Goal: Task Accomplishment & Management: Use online tool/utility

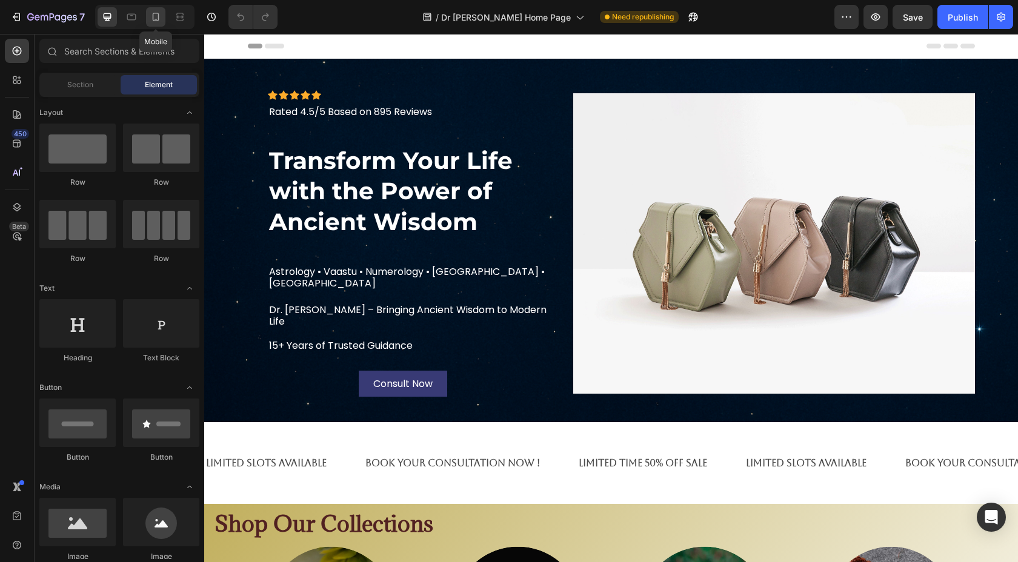
click at [161, 21] on icon at bounding box center [156, 17] width 12 height 12
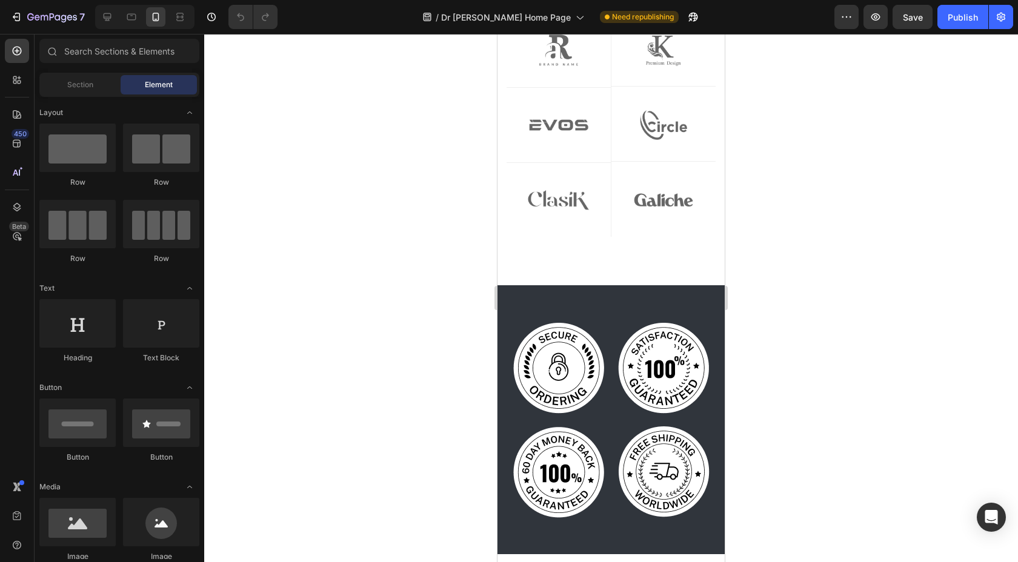
scroll to position [1767, 0]
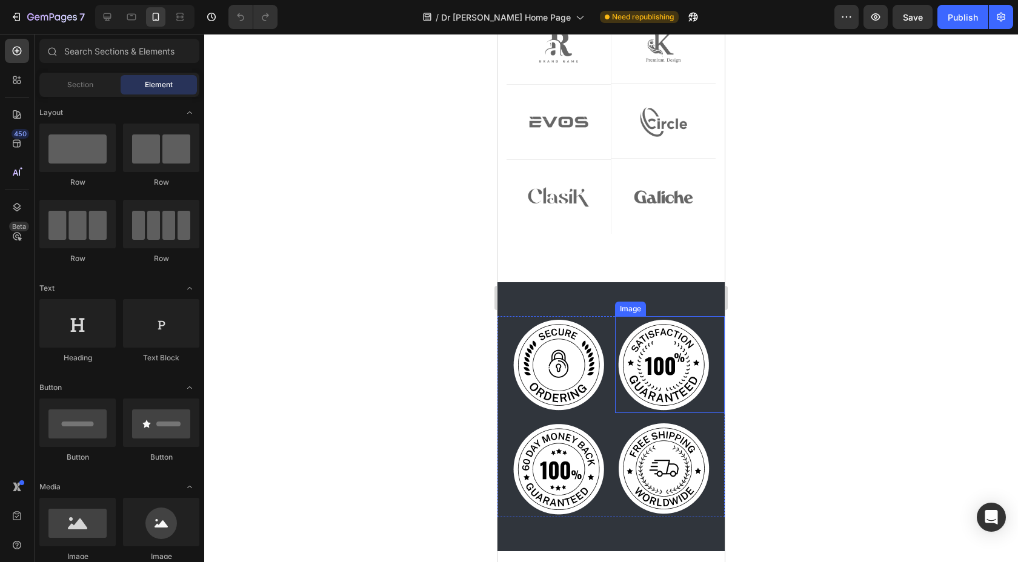
click at [626, 303] on div "Image" at bounding box center [630, 308] width 26 height 11
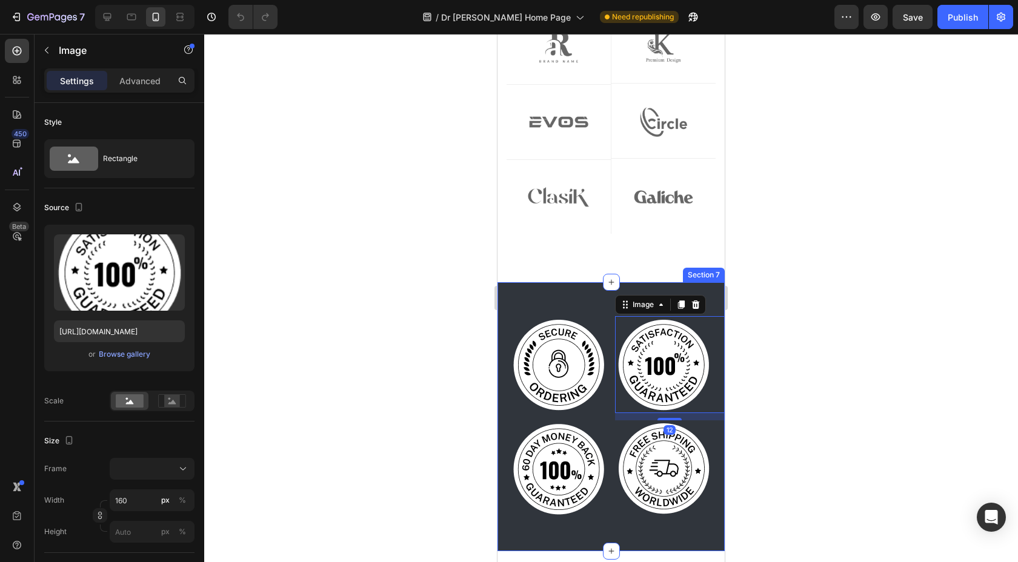
click at [592, 282] on div "Image Image 12 Image Image Row Section 7" at bounding box center [610, 416] width 227 height 269
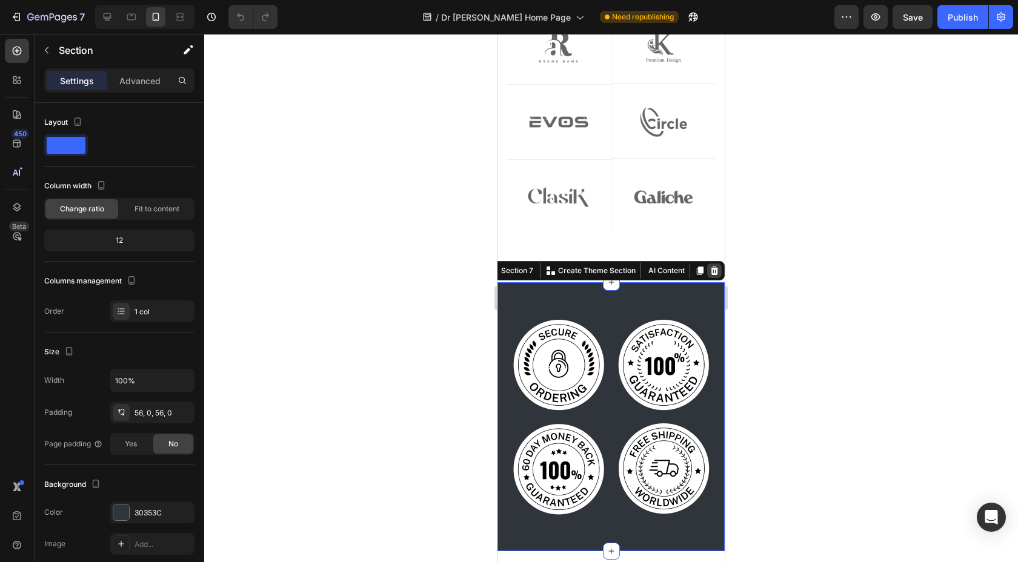
click at [709, 266] on icon at bounding box center [714, 271] width 10 height 10
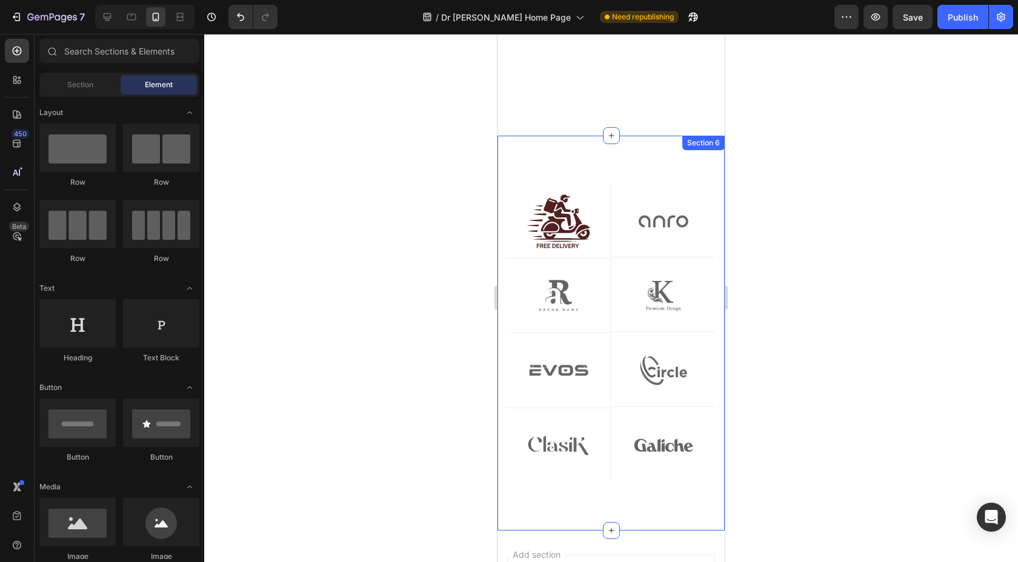
scroll to position [1511, 0]
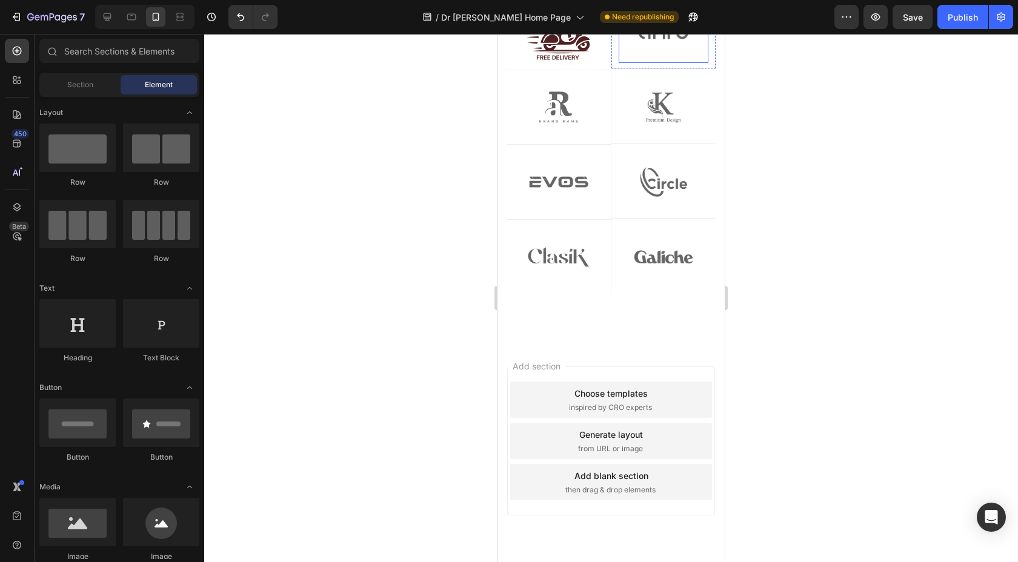
click at [643, 63] on img at bounding box center [663, 33] width 90 height 60
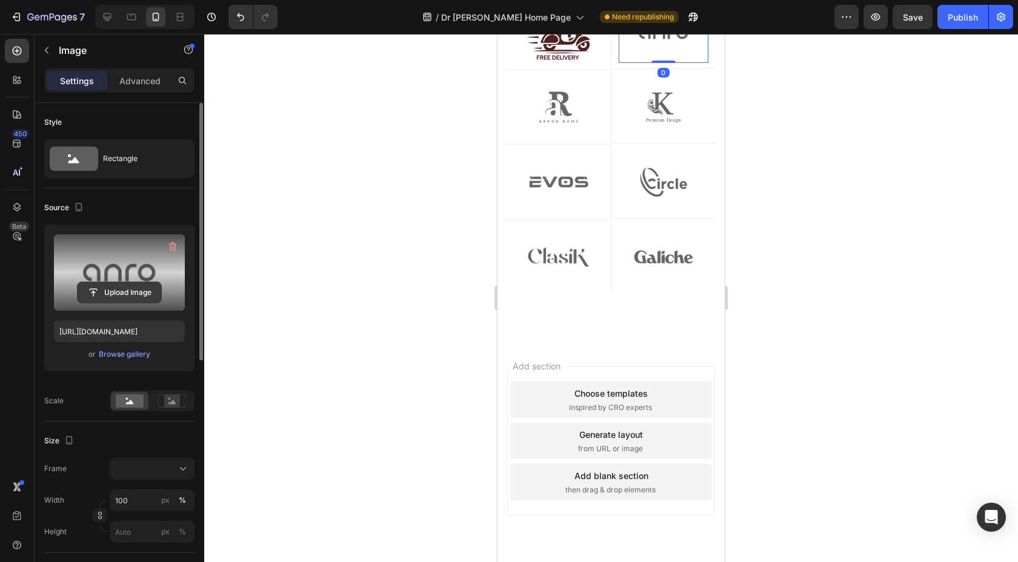
click at [111, 290] on input "file" at bounding box center [120, 292] width 84 height 21
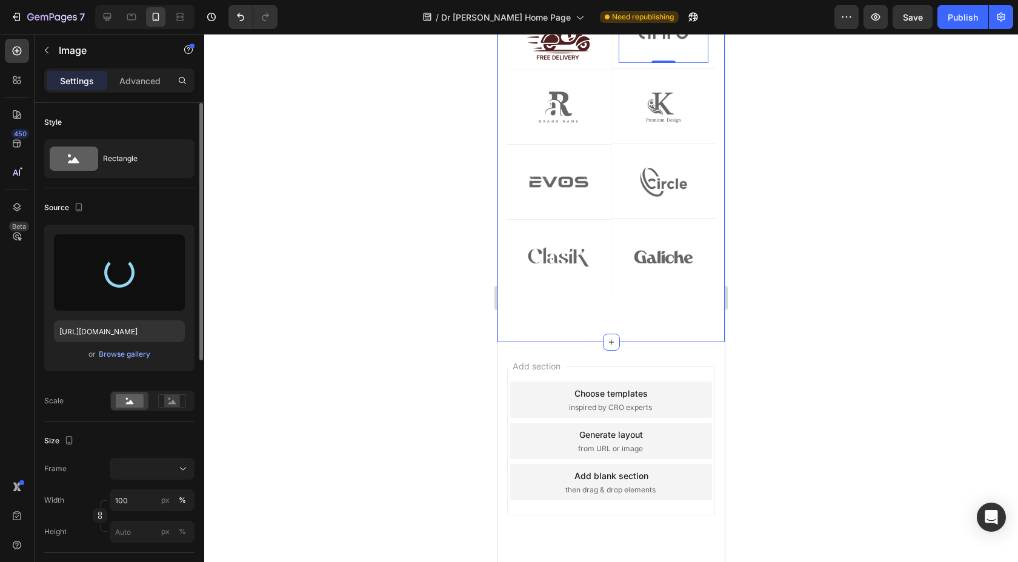
type input "[URL][DOMAIN_NAME]"
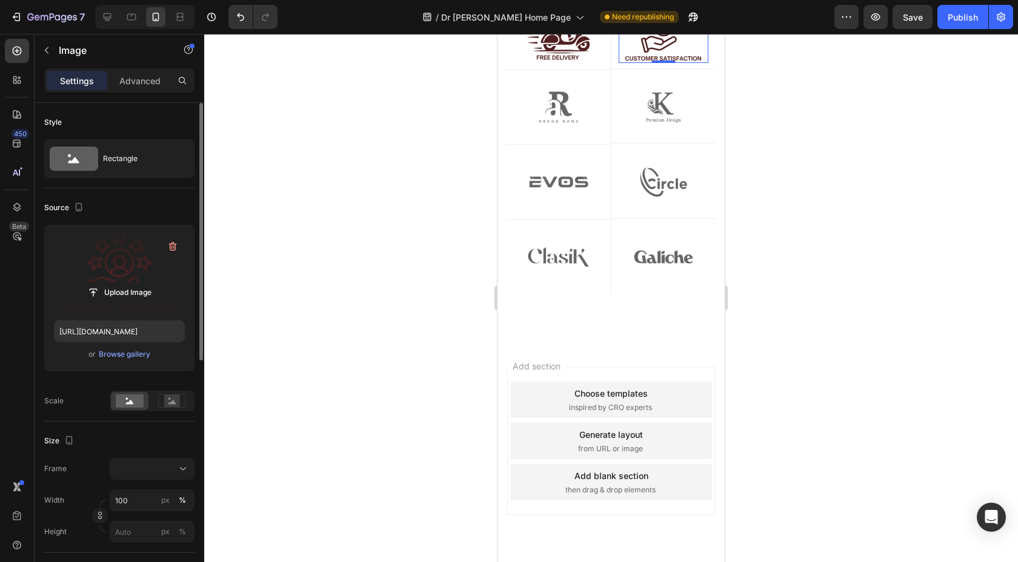
click at [798, 273] on div at bounding box center [610, 298] width 813 height 528
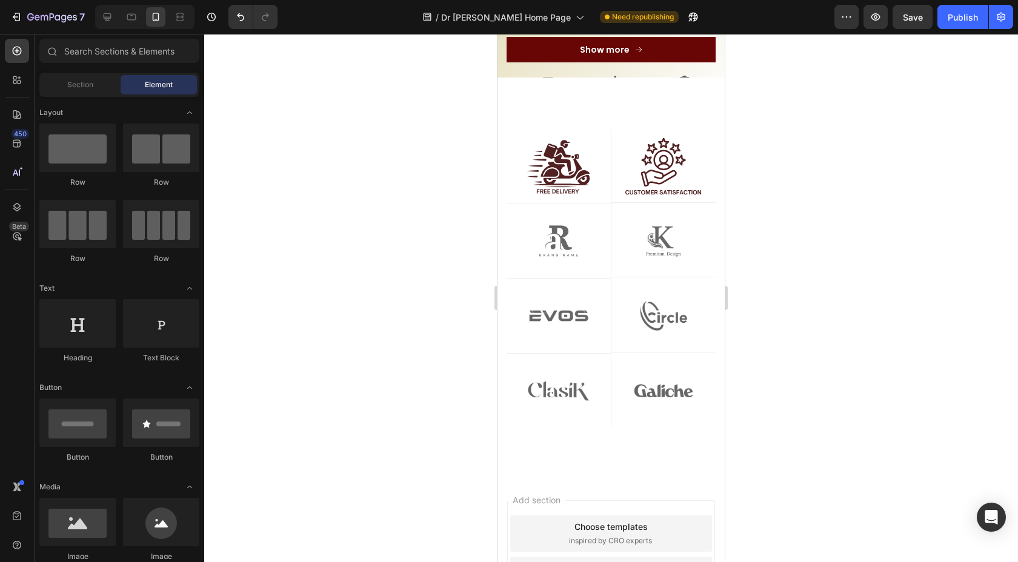
scroll to position [1572, 0]
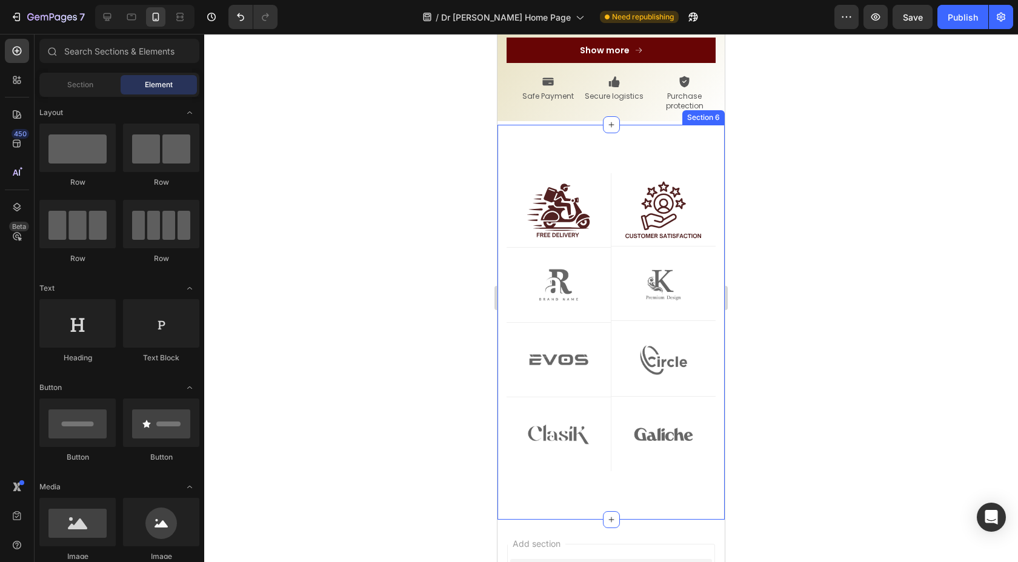
click at [601, 125] on div "Image Row Image Row Image Row Image Row Row Image Row Image Row Image Row Image…" at bounding box center [610, 322] width 227 height 395
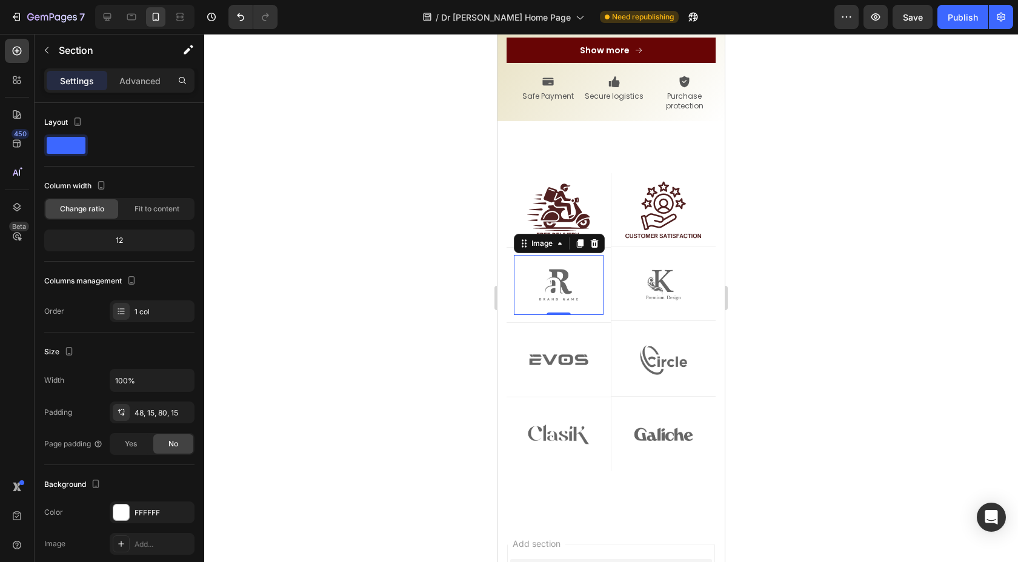
click at [586, 255] on img at bounding box center [559, 284] width 90 height 59
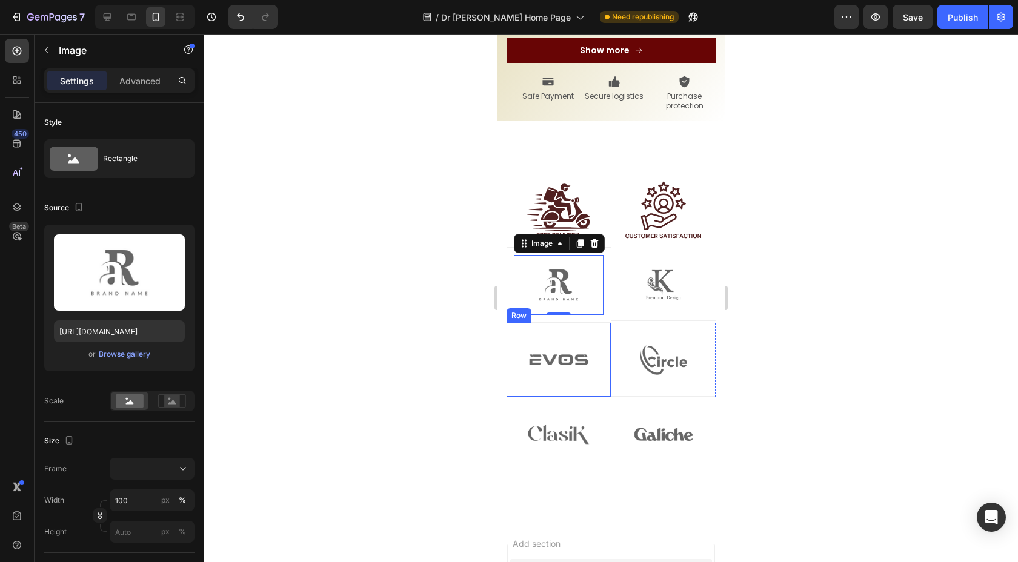
click at [510, 323] on div "Image Row" at bounding box center [558, 360] width 105 height 75
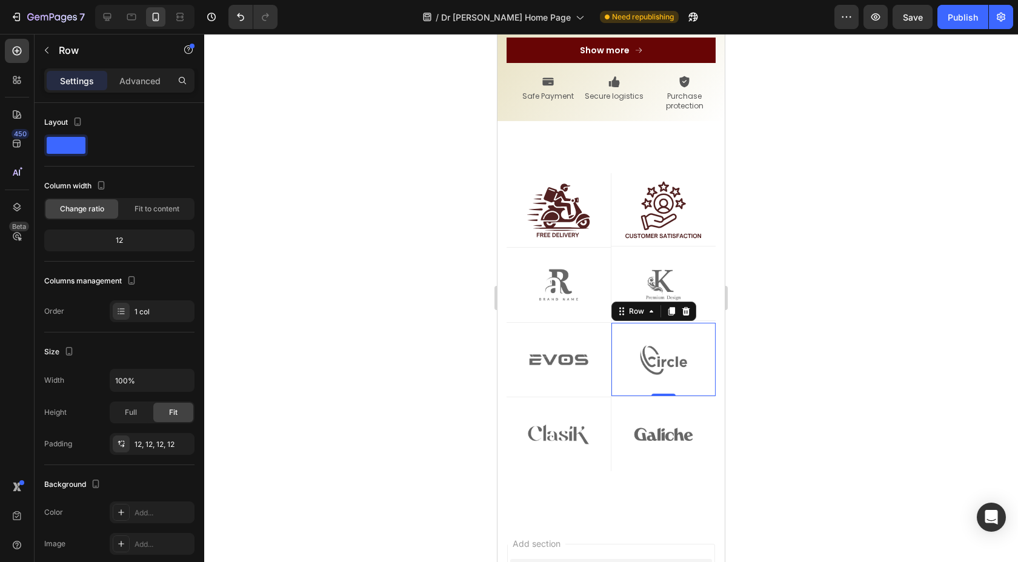
click at [611, 323] on div "Image Row 0" at bounding box center [663, 360] width 105 height 74
click at [681, 307] on icon at bounding box center [685, 311] width 8 height 8
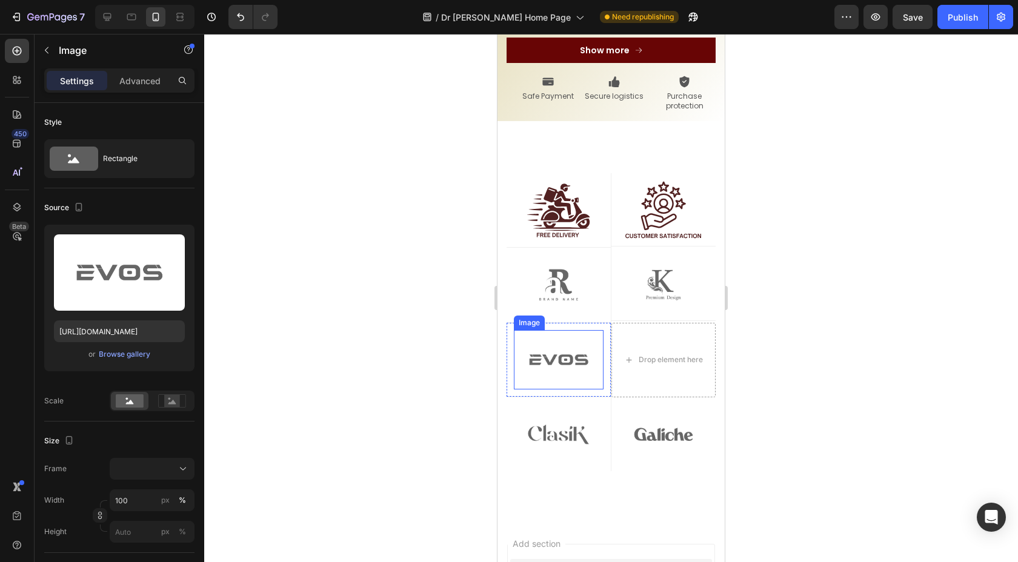
click at [595, 330] on img at bounding box center [559, 359] width 90 height 59
click at [595, 311] on div at bounding box center [594, 318] width 15 height 15
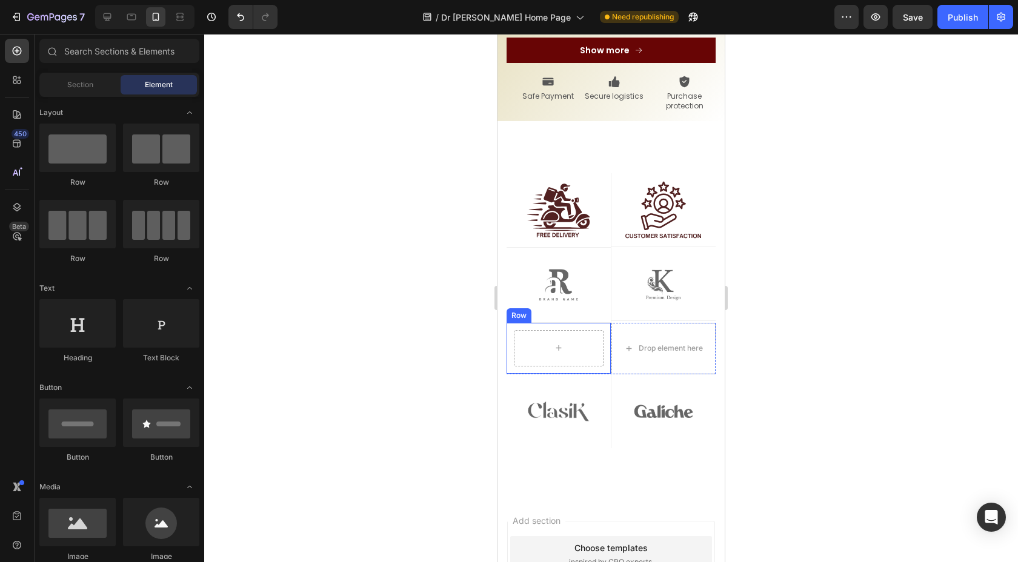
click at [600, 323] on div "Row" at bounding box center [558, 348] width 105 height 51
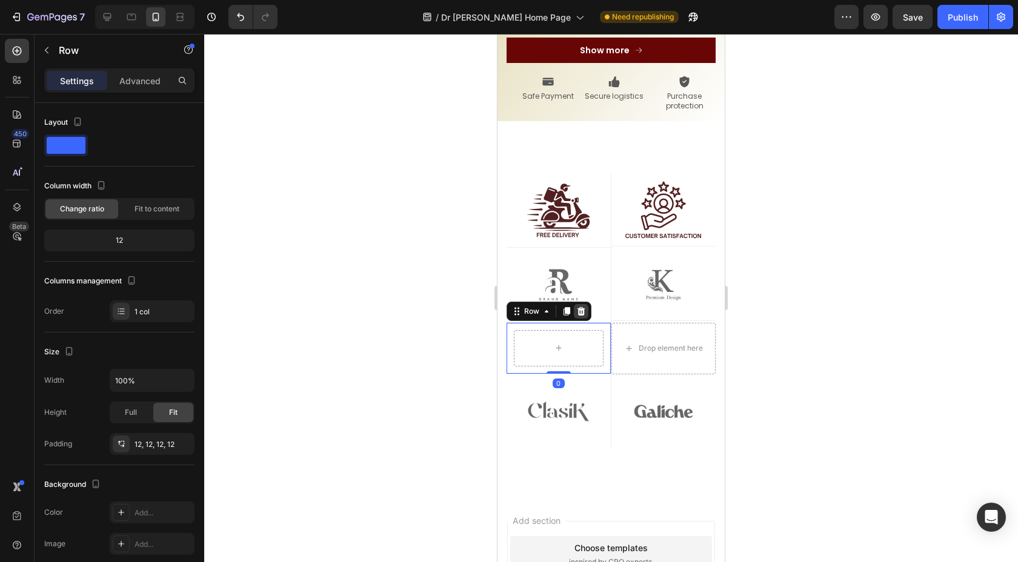
click at [585, 304] on div at bounding box center [581, 311] width 15 height 15
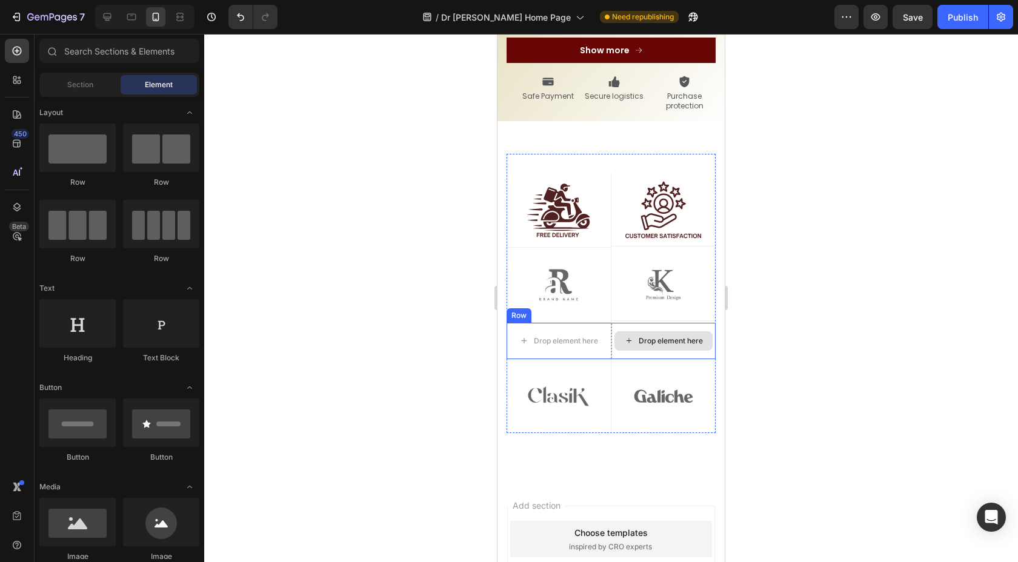
click at [611, 323] on div "Drop element here" at bounding box center [663, 341] width 105 height 36
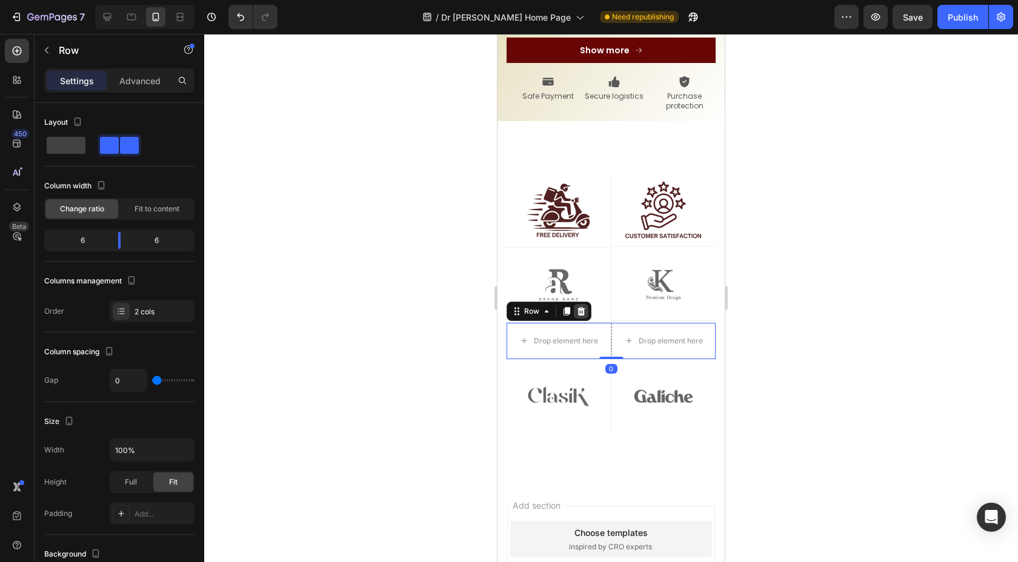
click at [580, 307] on icon at bounding box center [581, 311] width 8 height 8
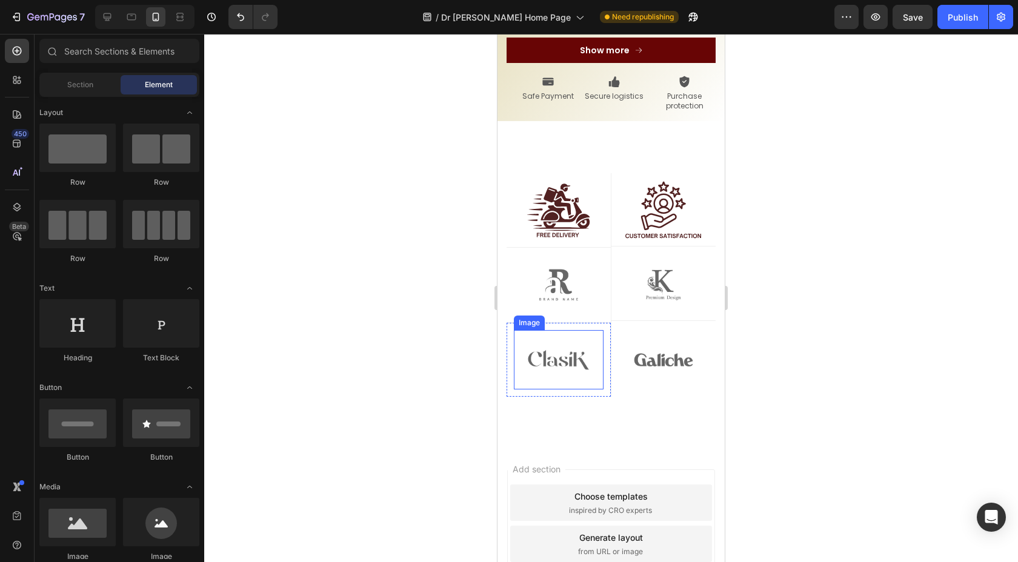
click at [596, 330] on img at bounding box center [559, 359] width 90 height 59
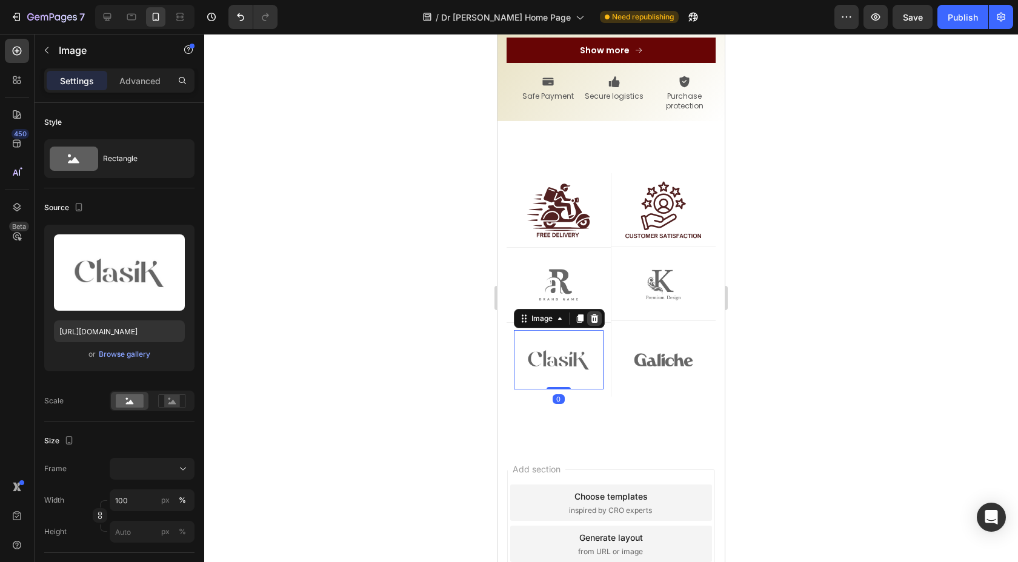
click at [595, 314] on icon at bounding box center [594, 319] width 10 height 10
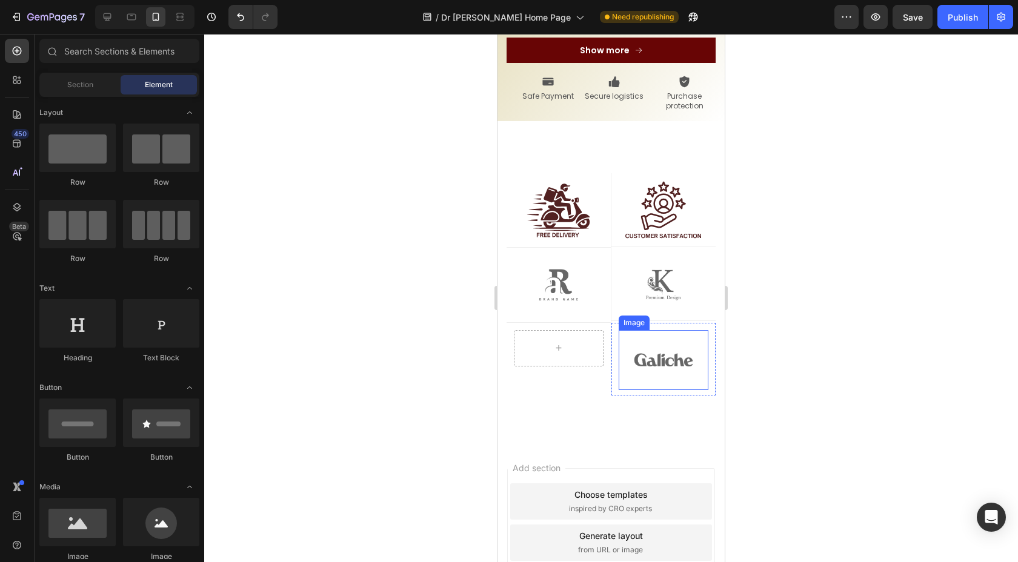
click at [618, 330] on div "Image" at bounding box center [663, 360] width 90 height 60
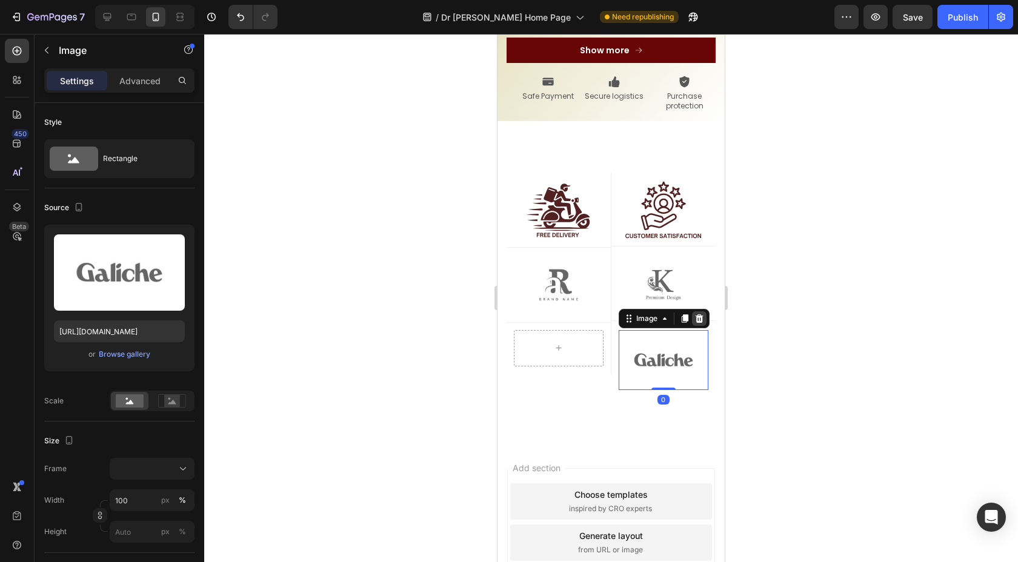
click at [692, 311] on div at bounding box center [699, 318] width 15 height 15
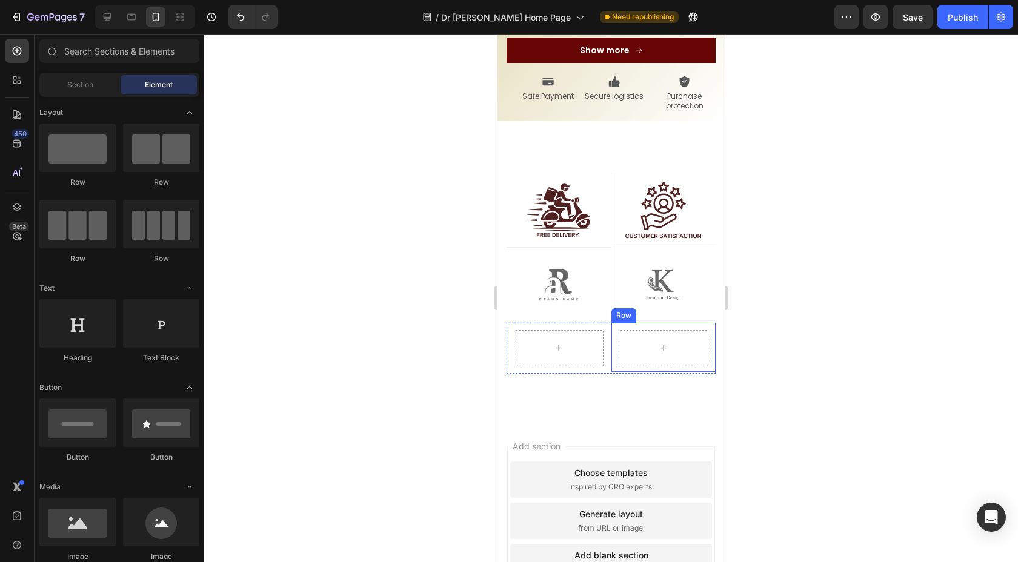
click at [658, 330] on div at bounding box center [663, 348] width 90 height 36
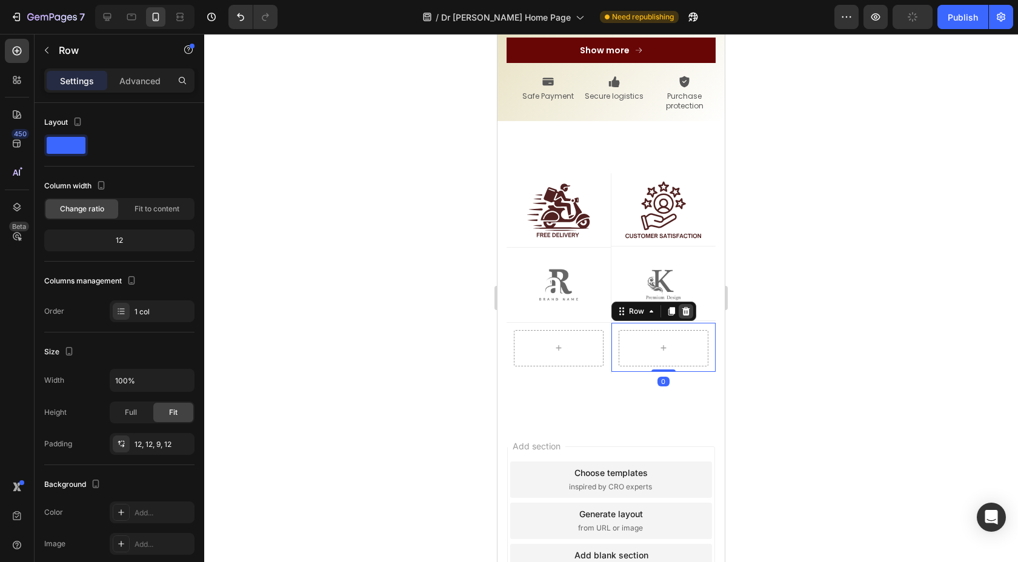
click at [681, 307] on icon at bounding box center [685, 311] width 8 height 8
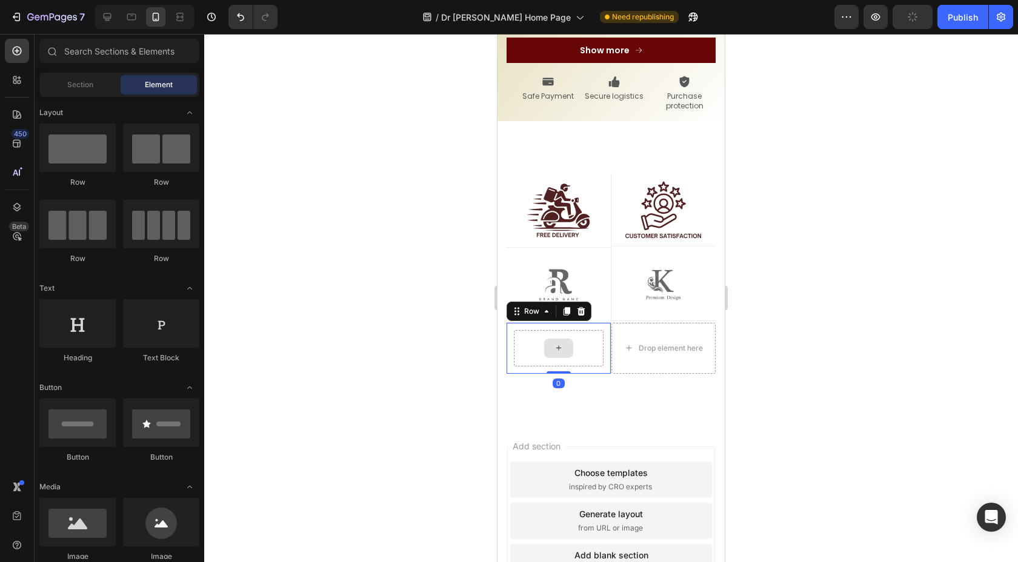
click at [597, 330] on div at bounding box center [559, 348] width 90 height 36
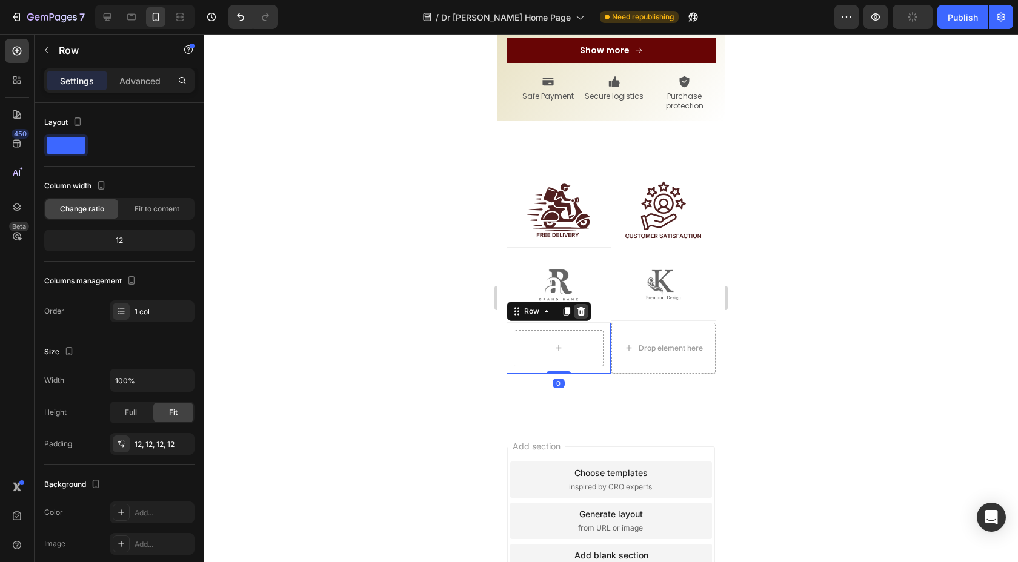
click at [584, 306] on icon at bounding box center [581, 311] width 10 height 10
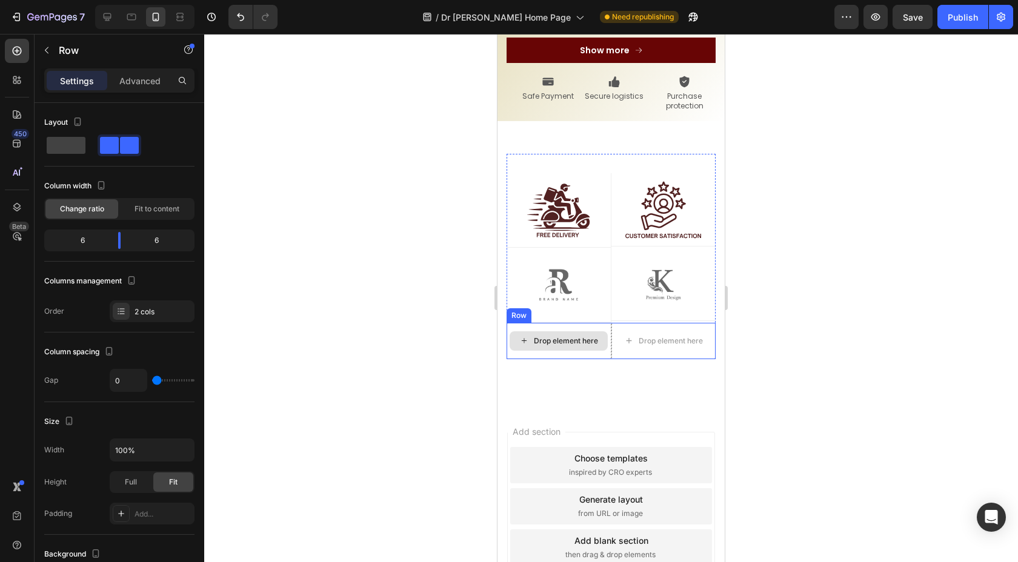
click at [598, 323] on div "Drop element here" at bounding box center [558, 341] width 105 height 36
click at [581, 307] on icon at bounding box center [581, 311] width 8 height 8
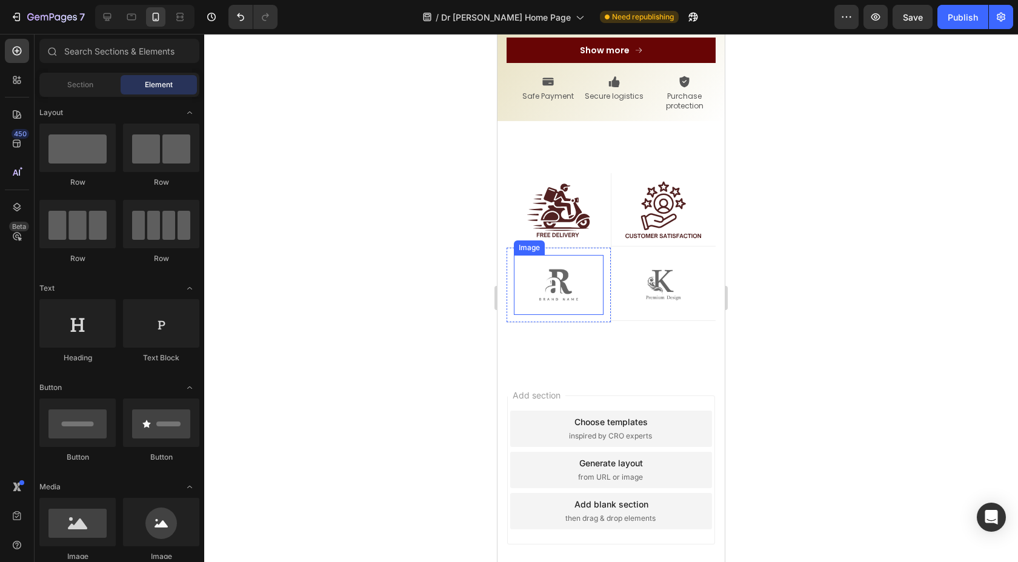
click at [551, 255] on img at bounding box center [559, 284] width 90 height 59
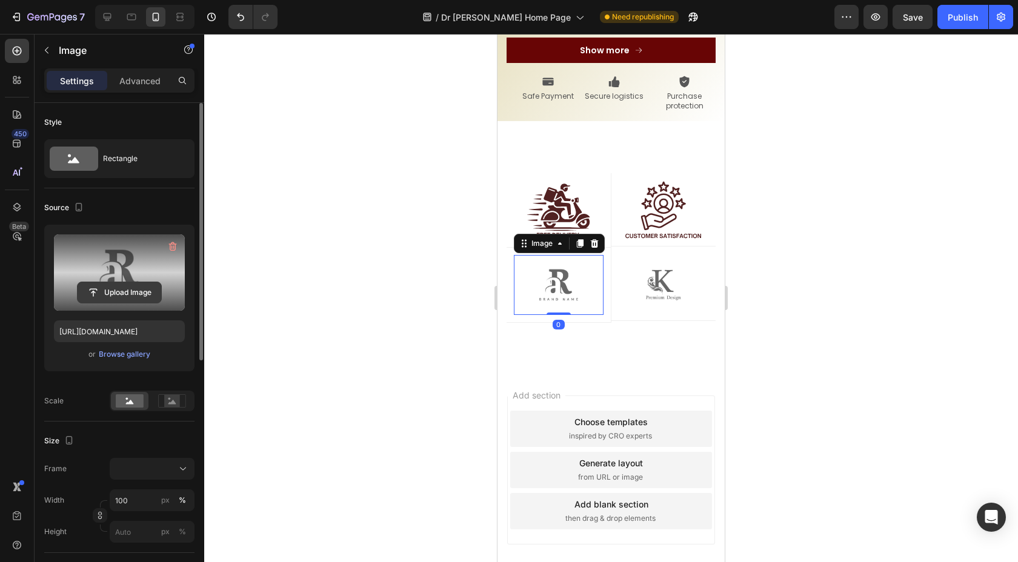
click at [109, 290] on input "file" at bounding box center [120, 292] width 84 height 21
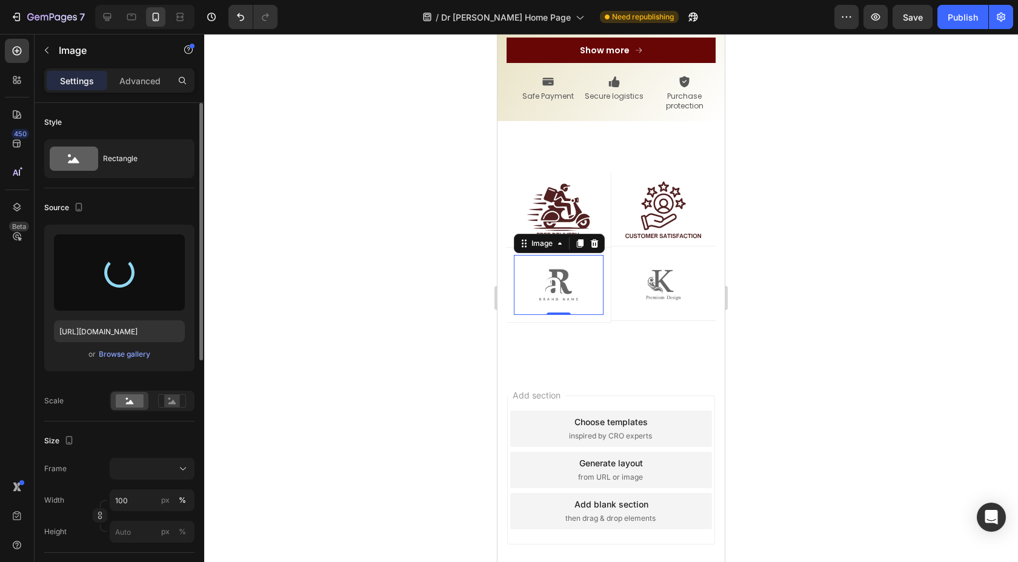
type input "[URL][DOMAIN_NAME]"
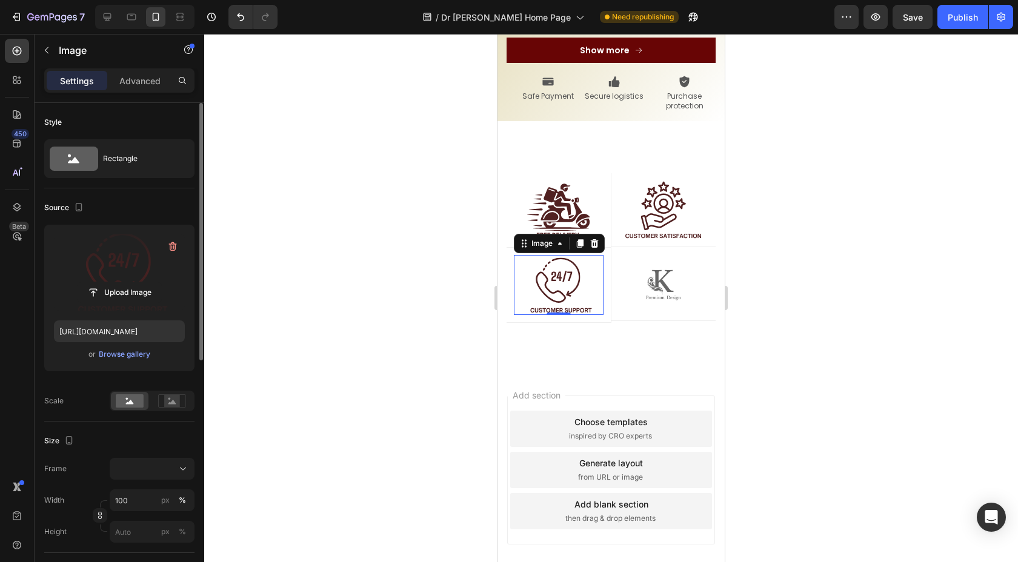
click at [430, 247] on div at bounding box center [610, 298] width 813 height 528
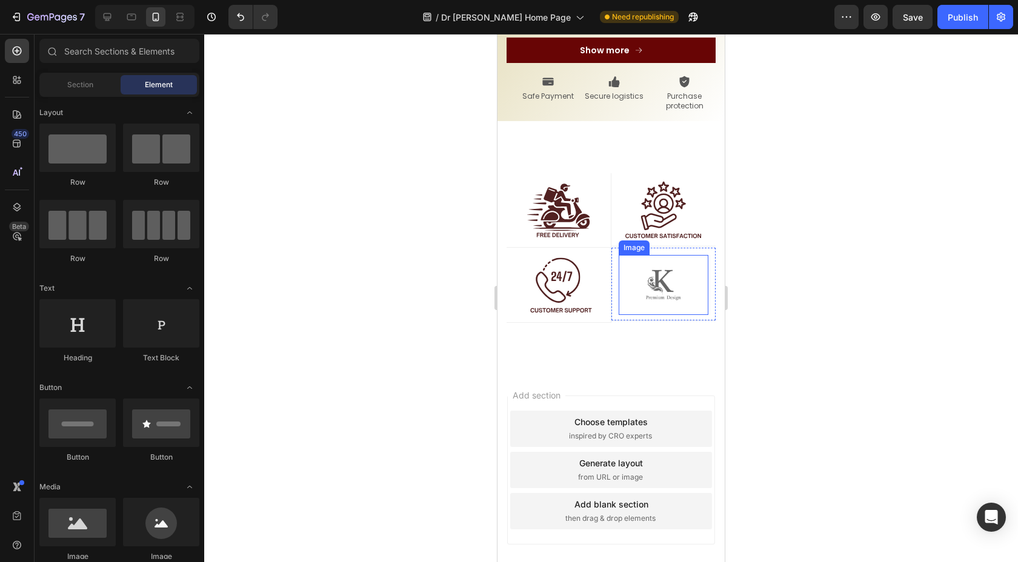
click at [674, 255] on img at bounding box center [663, 285] width 90 height 60
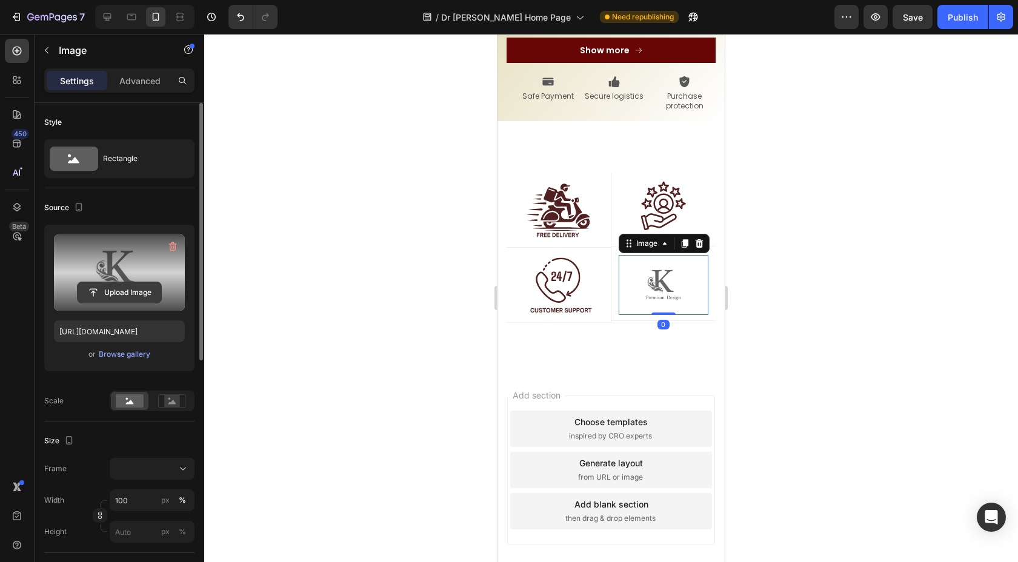
click at [122, 290] on input "file" at bounding box center [120, 292] width 84 height 21
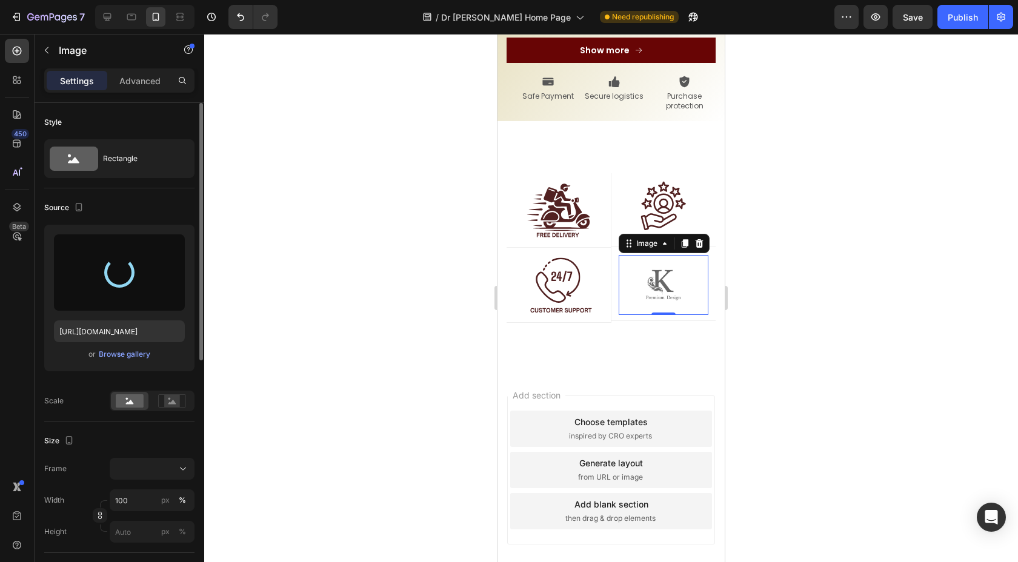
type input "[URL][DOMAIN_NAME]"
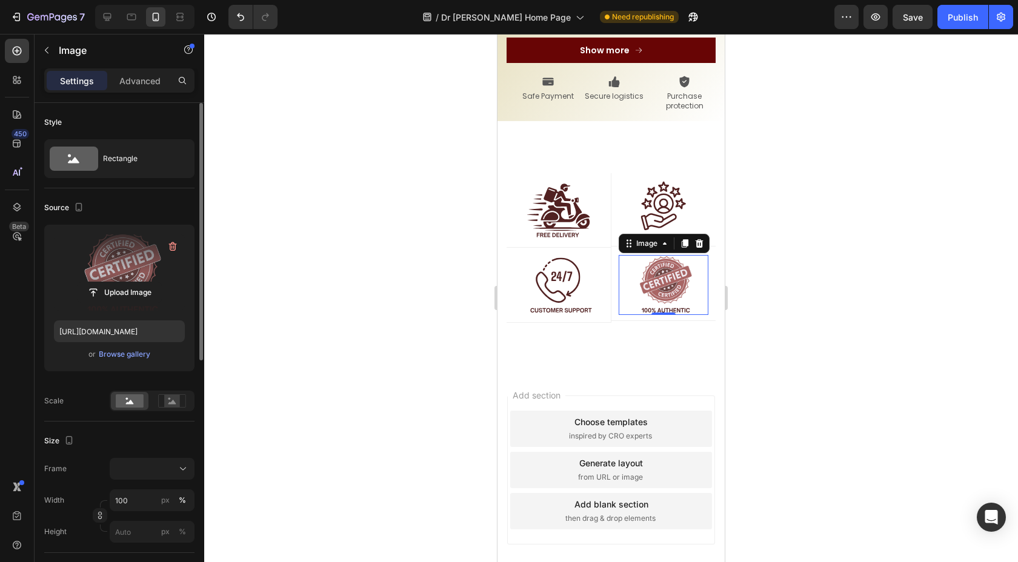
click at [747, 305] on div at bounding box center [610, 298] width 813 height 528
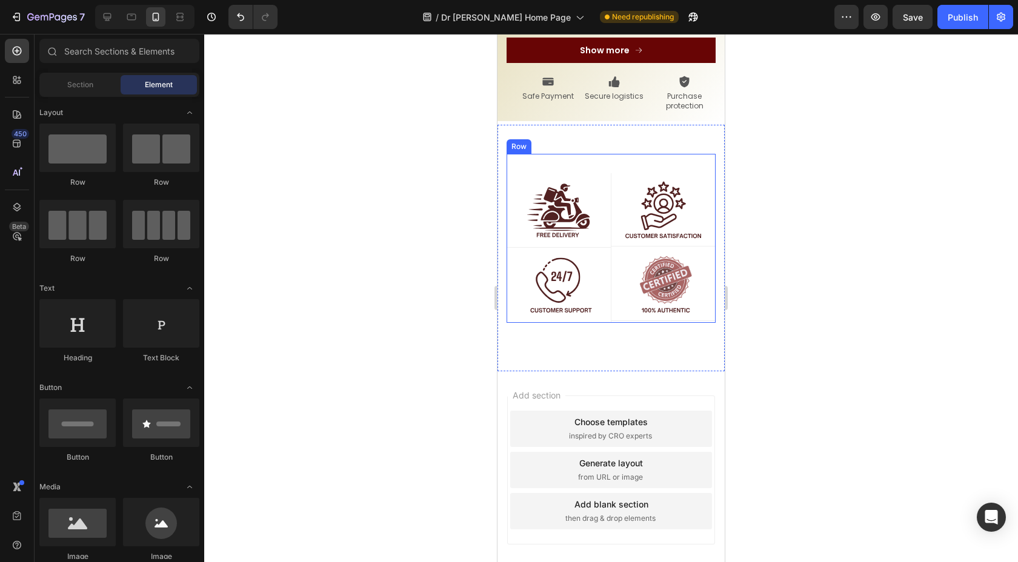
click at [660, 154] on div "Image Row Image Row Row Image Row Image Row Row Row" at bounding box center [610, 238] width 209 height 169
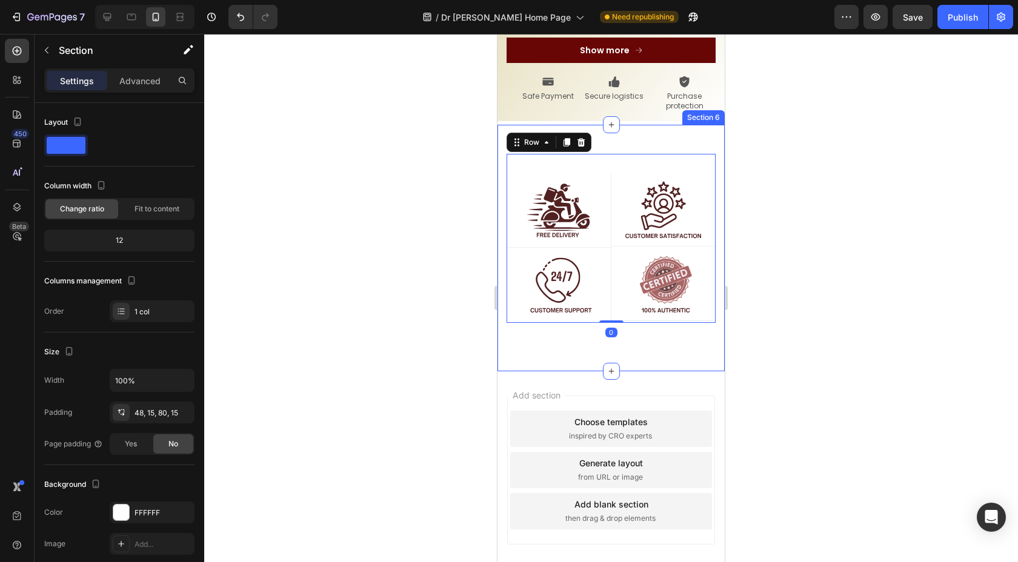
click at [654, 125] on div "Image Row Image Row Image Row Image Row Row Image Row Image Row Image Row Image…" at bounding box center [610, 248] width 227 height 247
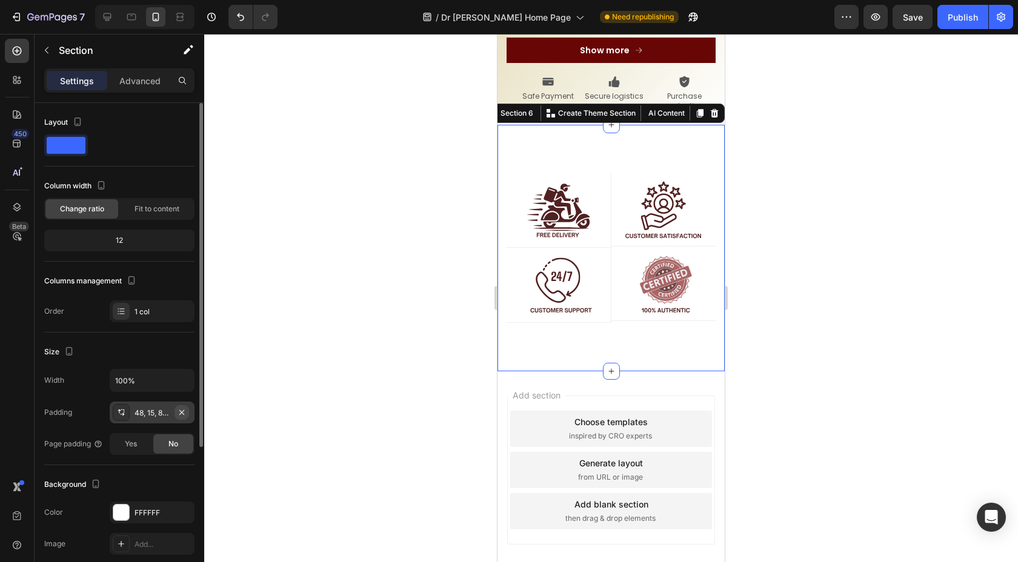
click at [181, 410] on icon "button" at bounding box center [182, 413] width 10 height 10
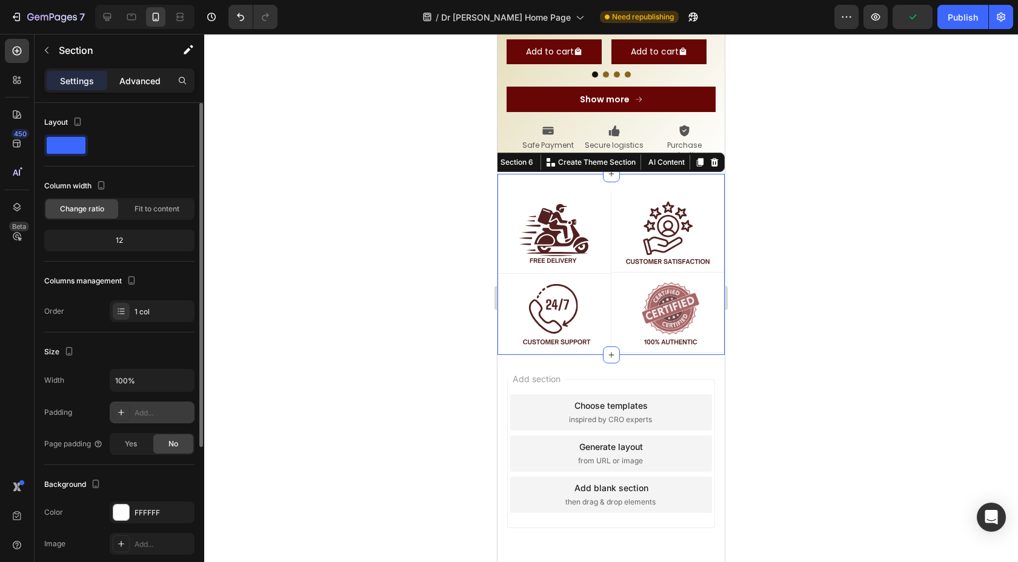
click at [128, 76] on p "Advanced" at bounding box center [139, 81] width 41 height 13
click at [572, 174] on div "Image Row Image Row Row Image Row Image Row Row Row" at bounding box center [610, 264] width 227 height 181
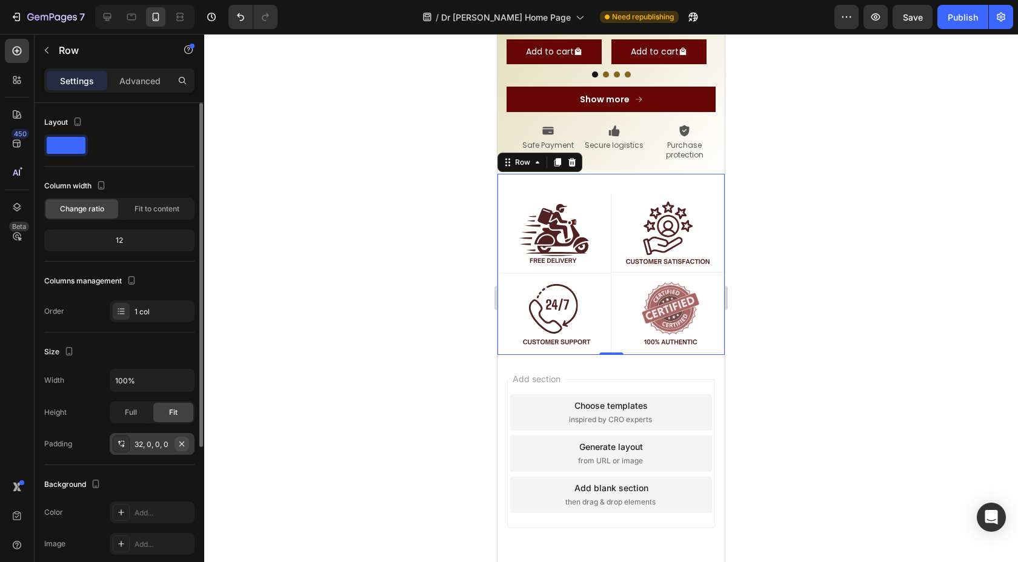
click at [182, 440] on icon "button" at bounding box center [182, 444] width 10 height 10
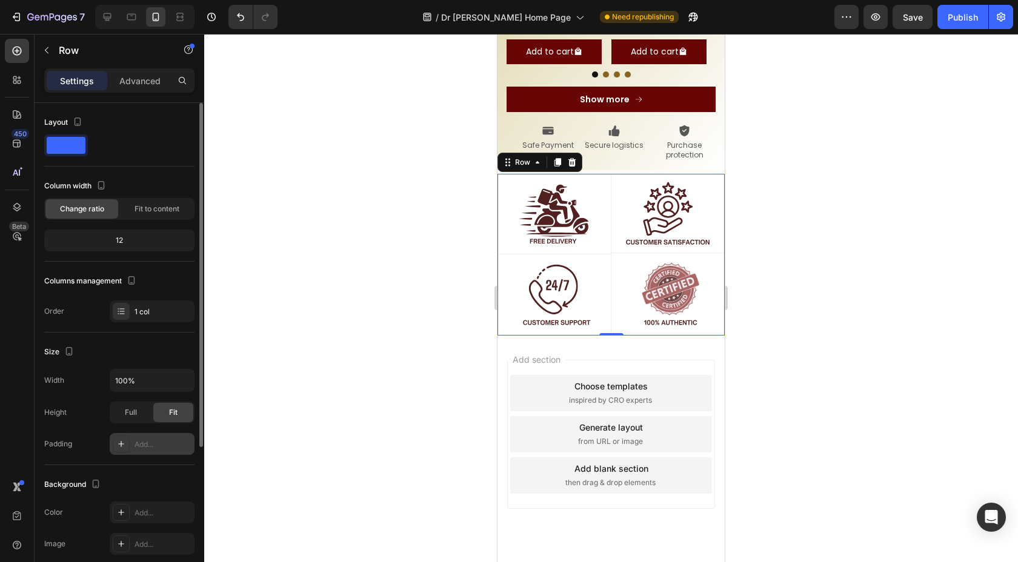
scroll to position [1504, 0]
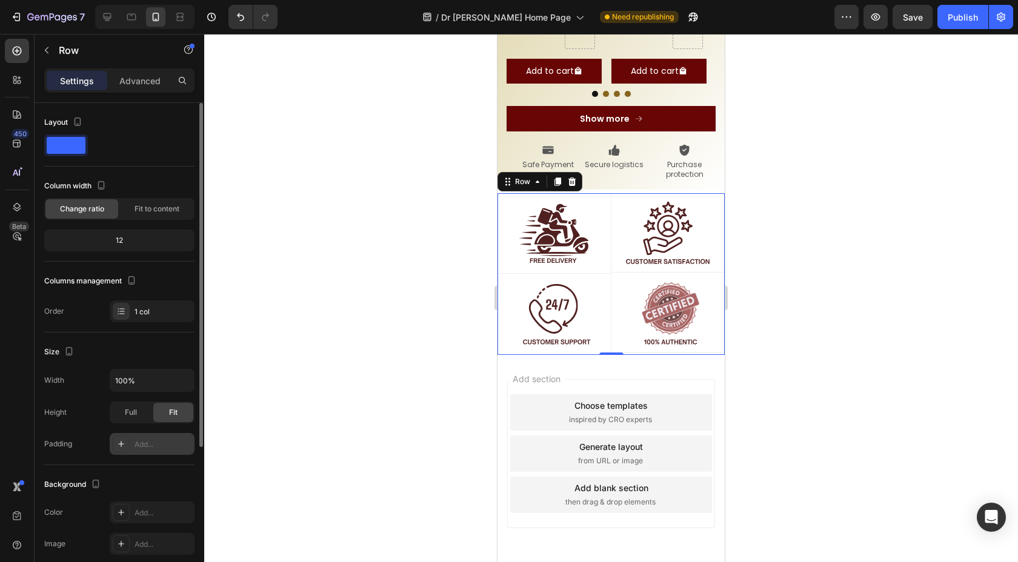
click at [317, 351] on div at bounding box center [610, 298] width 813 height 528
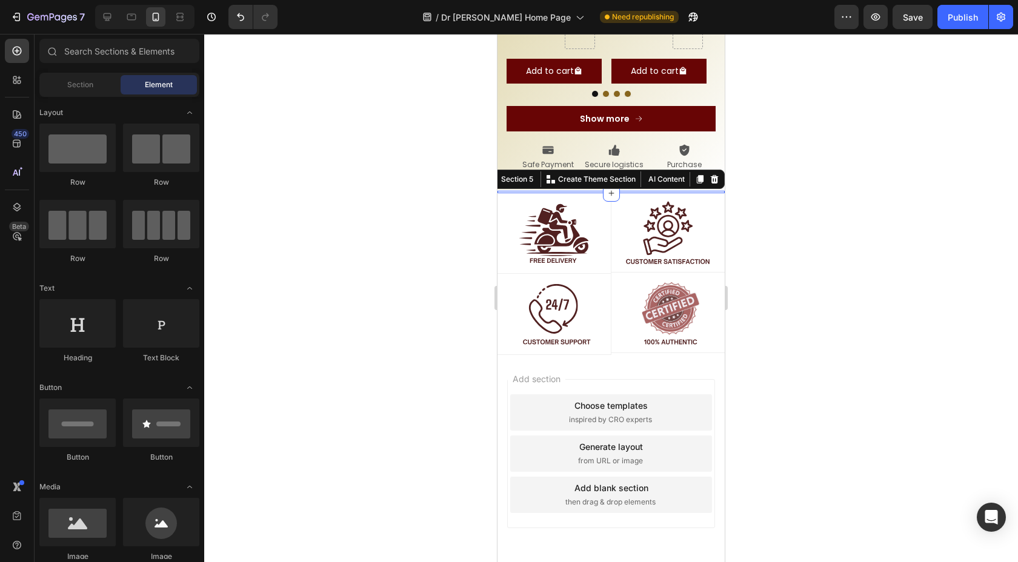
click at [499, 191] on div "Image Row Image Row Image Row Image Row Row Row Section 5 You can create reusab…" at bounding box center [610, 192] width 227 height 2
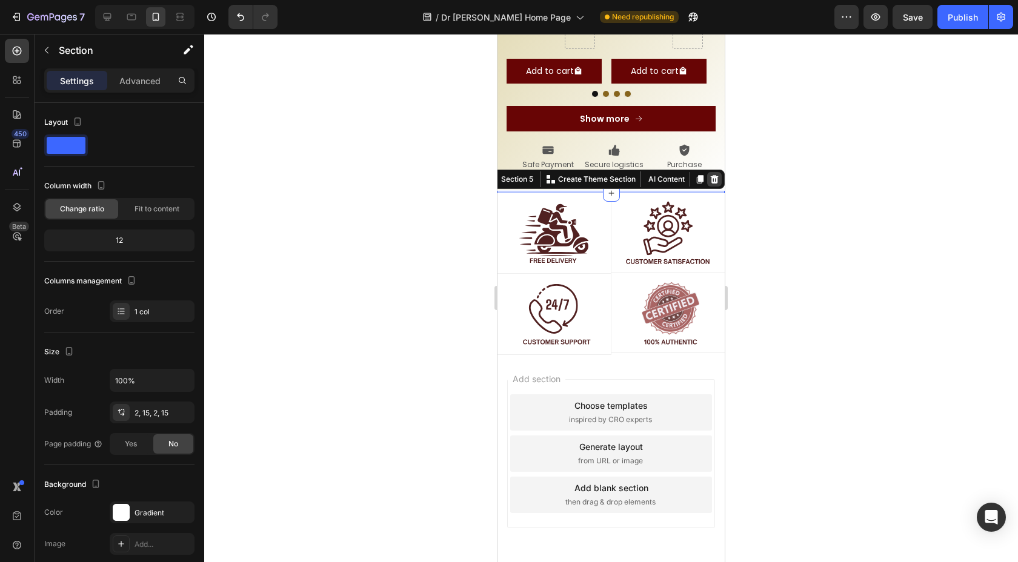
click at [709, 174] on icon at bounding box center [714, 179] width 10 height 10
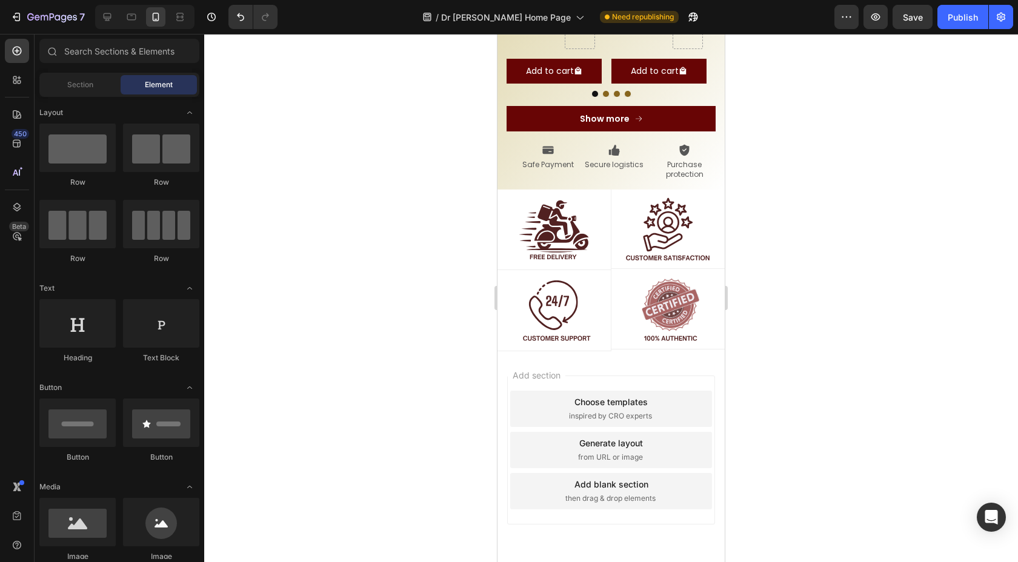
scroll to position [1500, 0]
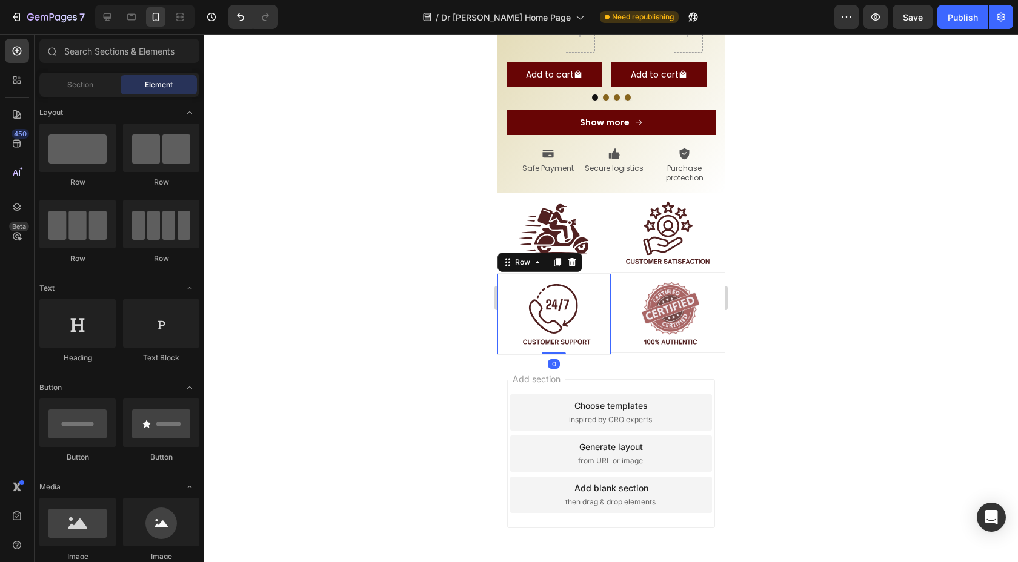
click at [600, 303] on div "Image Row 0" at bounding box center [554, 314] width 114 height 81
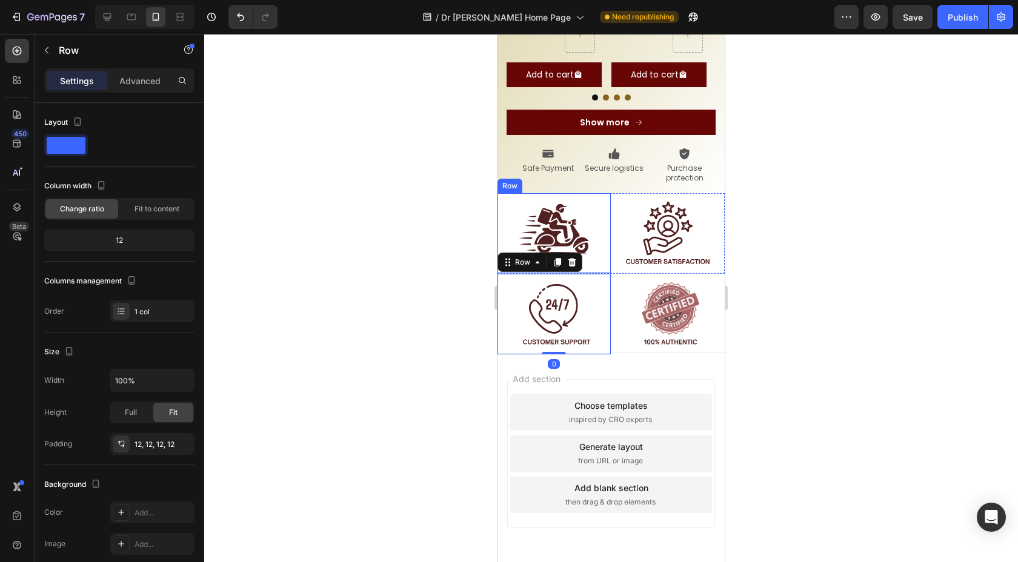
click at [598, 205] on div "Image Row" at bounding box center [554, 233] width 114 height 81
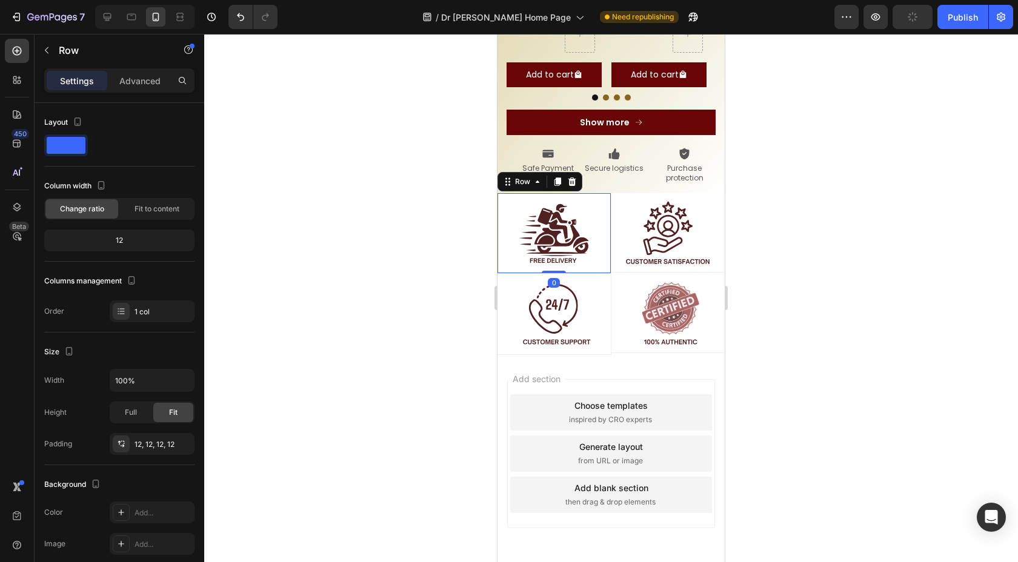
click at [502, 193] on div "Image Row 0" at bounding box center [554, 233] width 114 height 81
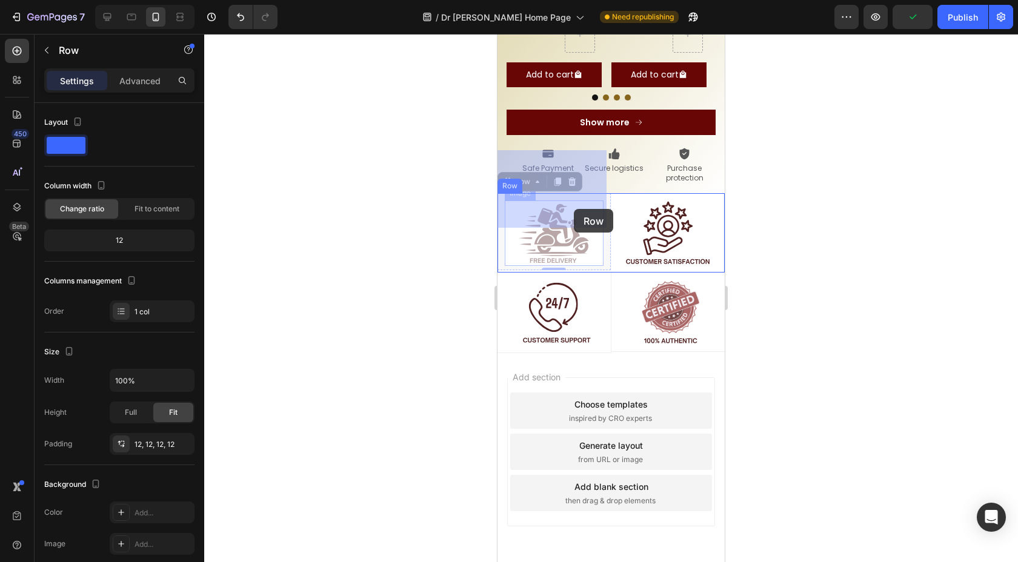
drag, startPoint x: 502, startPoint y: 161, endPoint x: 574, endPoint y: 208, distance: 86.0
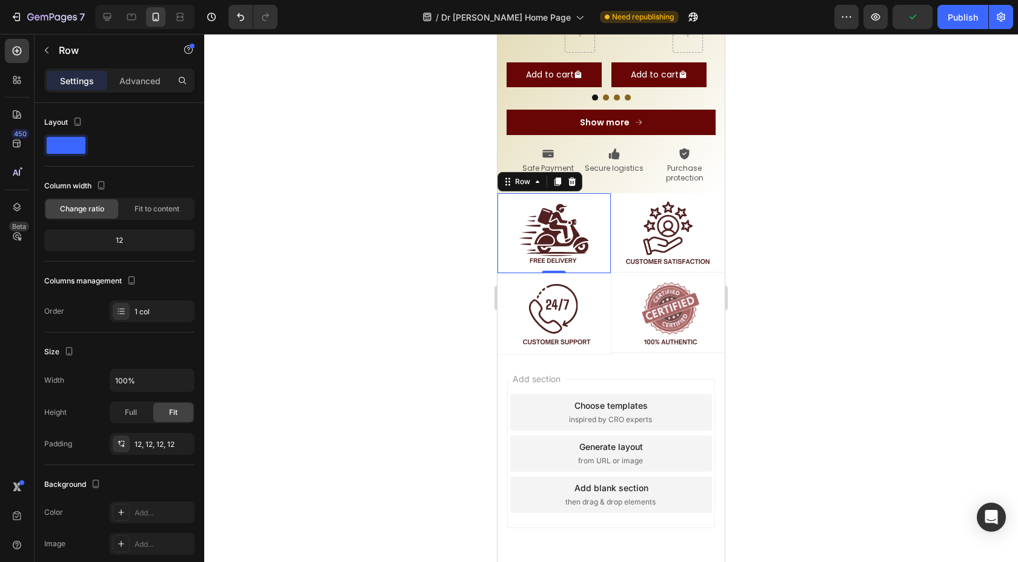
click at [393, 215] on div at bounding box center [610, 298] width 813 height 528
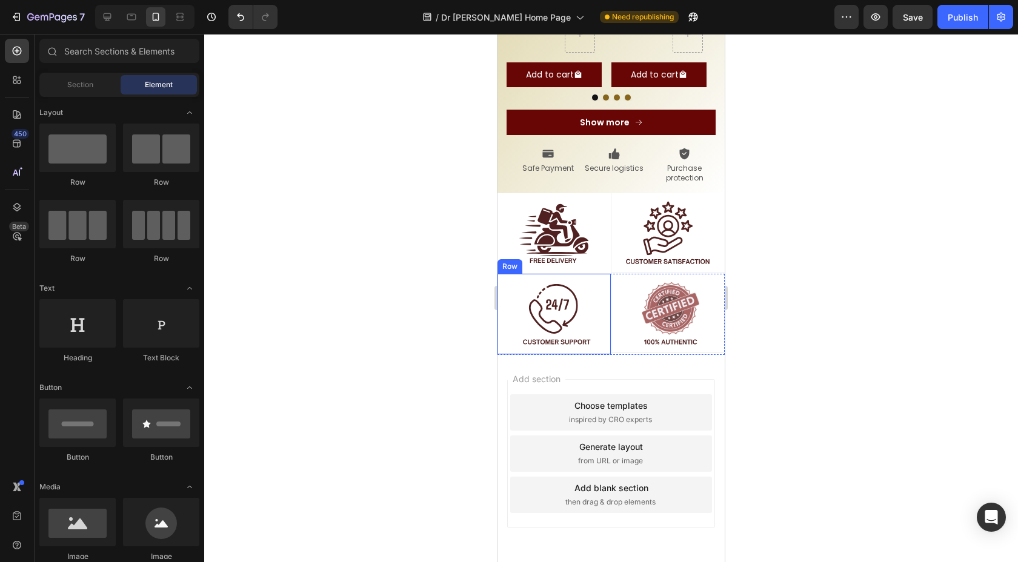
click at [601, 274] on div "Image Row" at bounding box center [554, 314] width 114 height 81
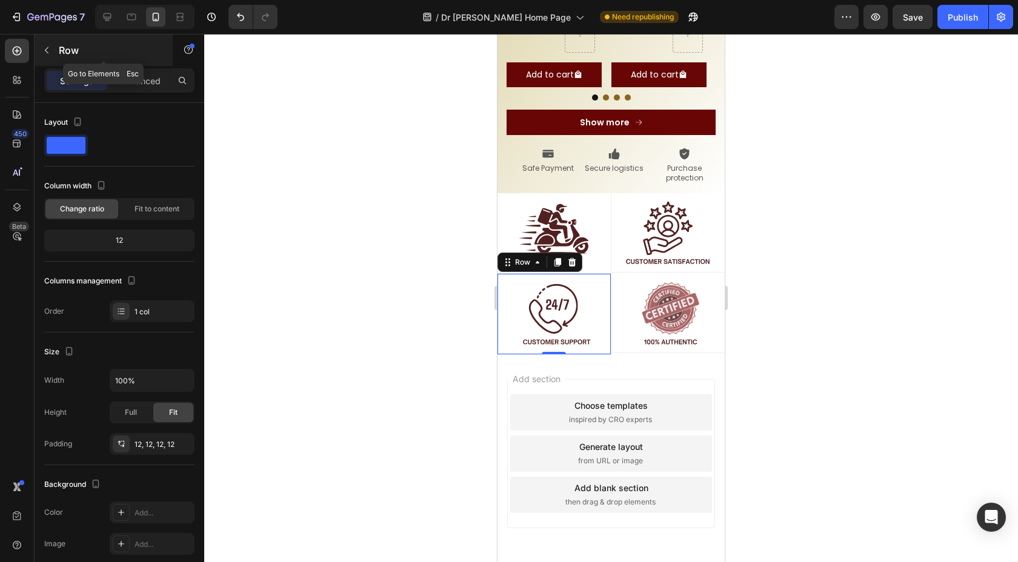
click at [82, 38] on div "Row" at bounding box center [104, 50] width 138 height 31
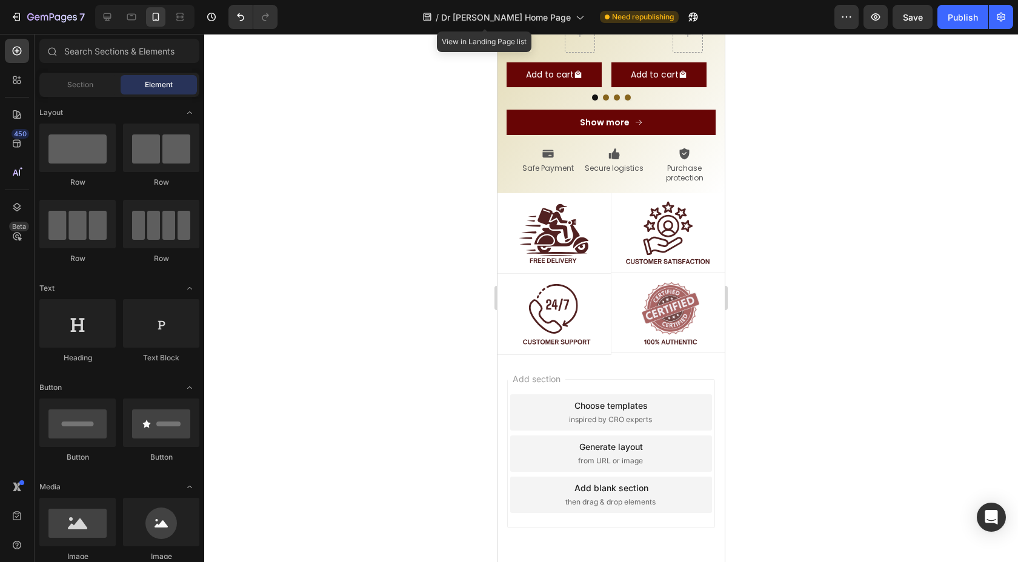
click at [514, 30] on div "/ Dr [PERSON_NAME] Home Page" at bounding box center [503, 16] width 174 height 29
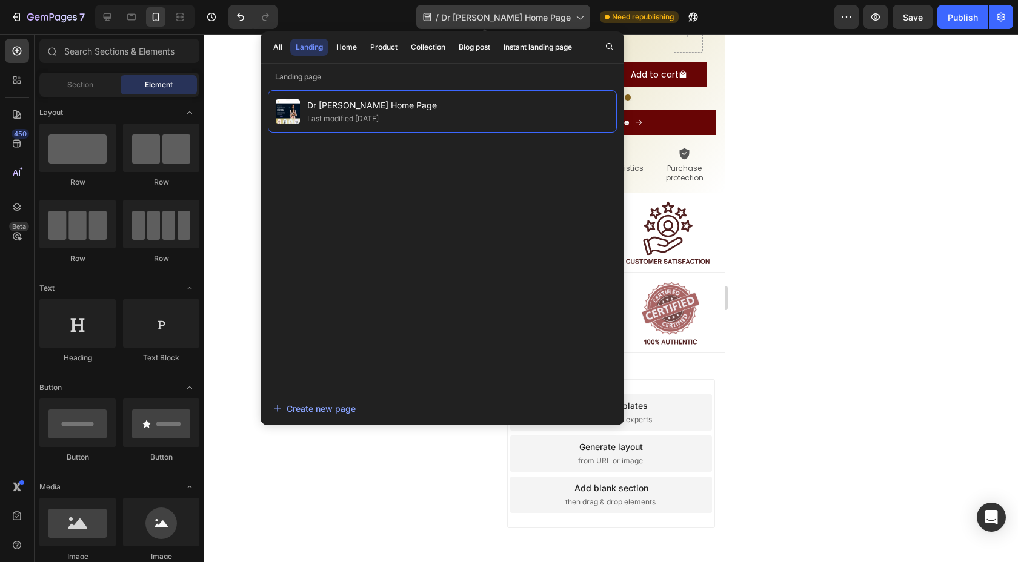
click at [517, 19] on span "Dr [PERSON_NAME] Home Page" at bounding box center [506, 17] width 130 height 13
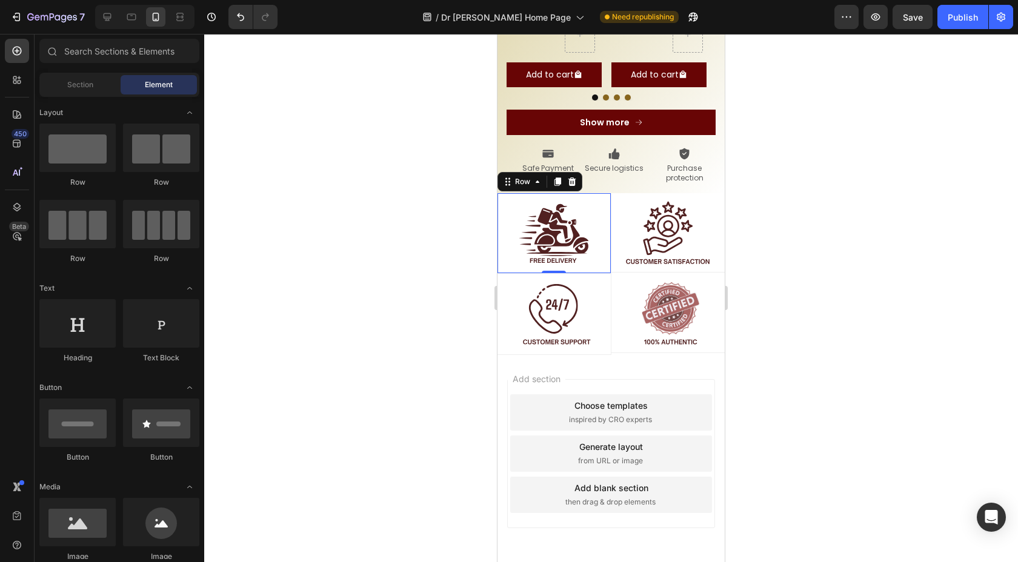
click at [605, 193] on div "Image Row 0" at bounding box center [554, 233] width 114 height 81
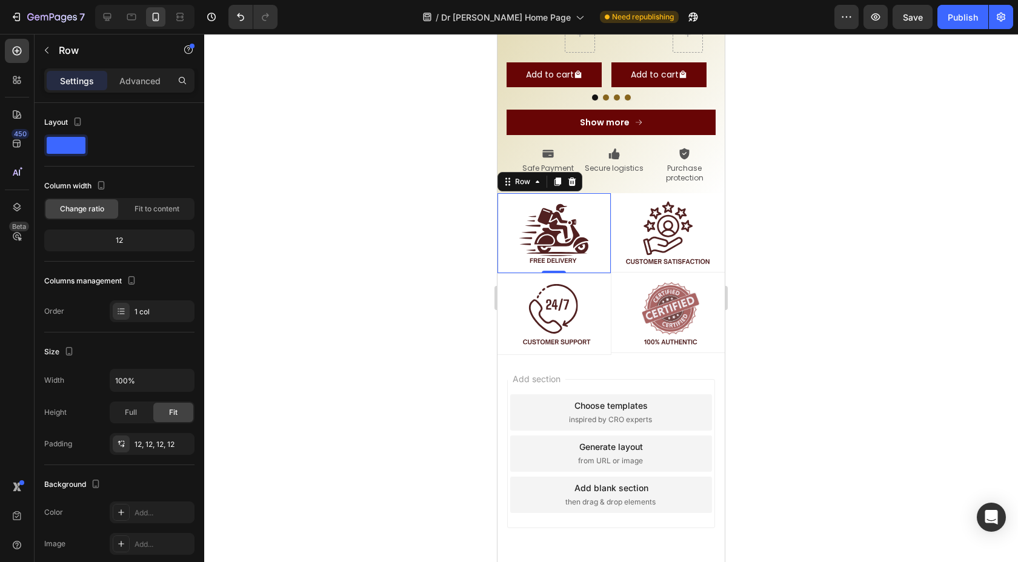
click at [502, 193] on div "Image Row 0" at bounding box center [554, 233] width 114 height 81
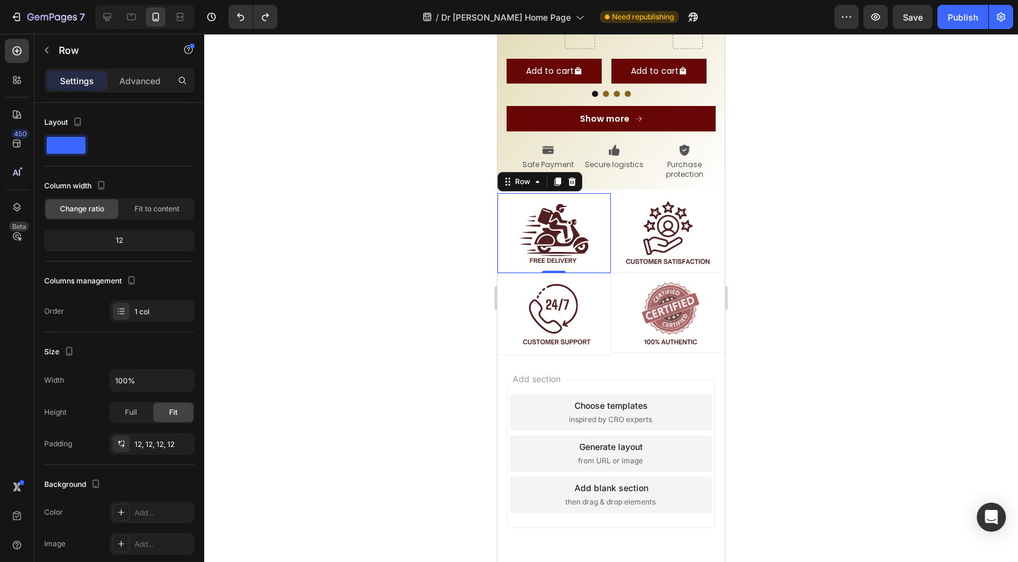
scroll to position [1523, 0]
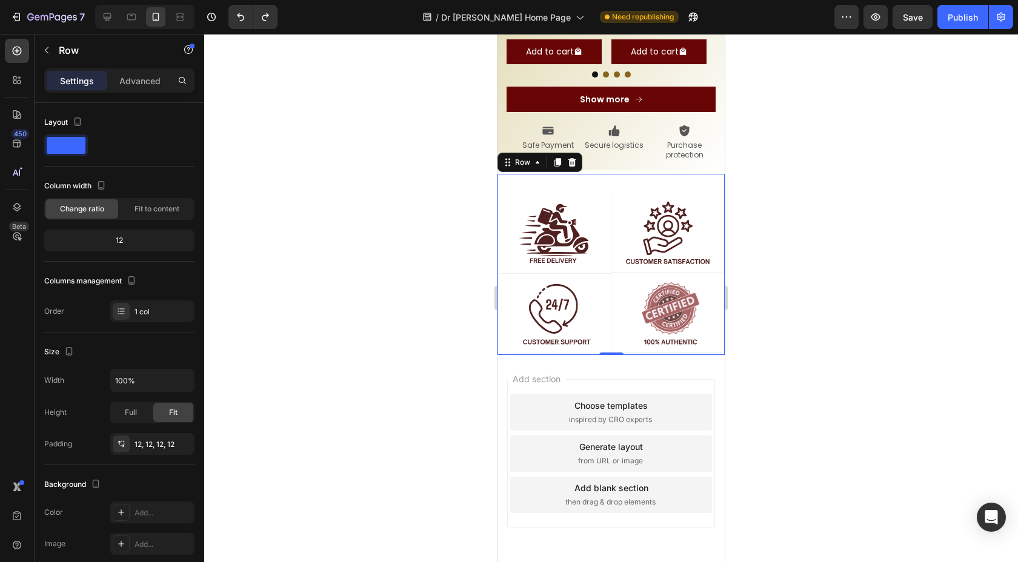
click at [617, 174] on div "Image Row Image Row Row Image Row Image Row Row Row 0" at bounding box center [610, 264] width 227 height 181
click at [507, 125] on div "Icon Safe Payment Text Block Icon Secure logistics Text Block Icon Purchase pro…" at bounding box center [610, 143] width 209 height 36
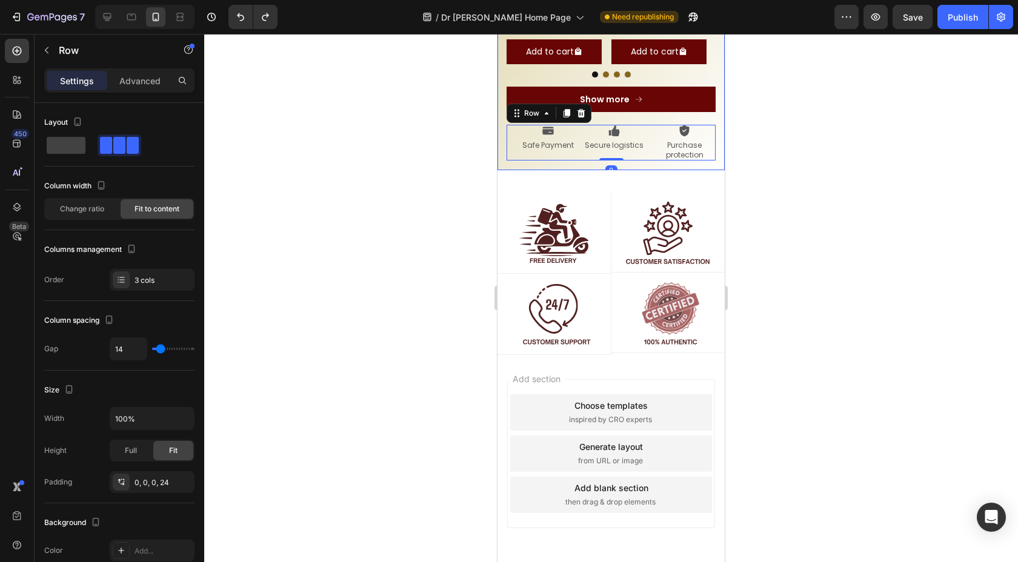
click at [502, 93] on div "Product Images 3 [PERSON_NAME] – The Flame of Transformation Product Title Rs. …" at bounding box center [610, 0] width 227 height 340
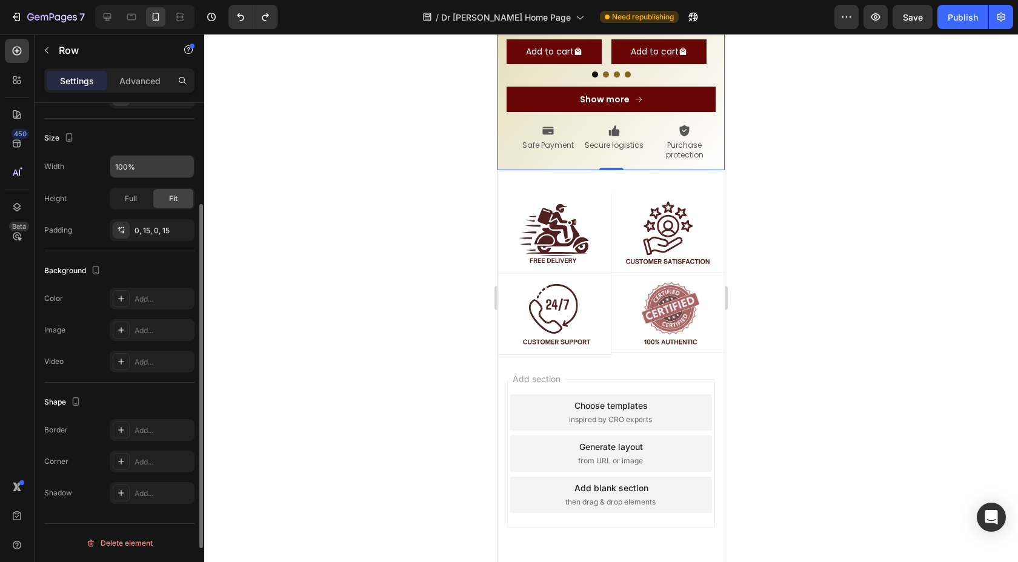
scroll to position [155, 0]
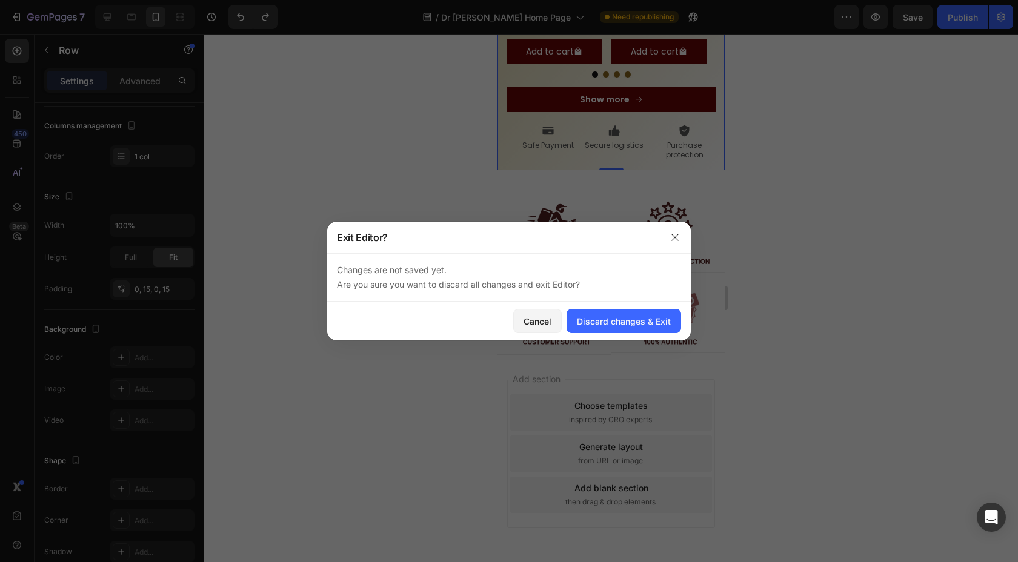
click at [562, 320] on div "Cancel Discard changes & Exit" at bounding box center [508, 321] width 363 height 39
click at [553, 319] on button "Cancel" at bounding box center [537, 321] width 48 height 24
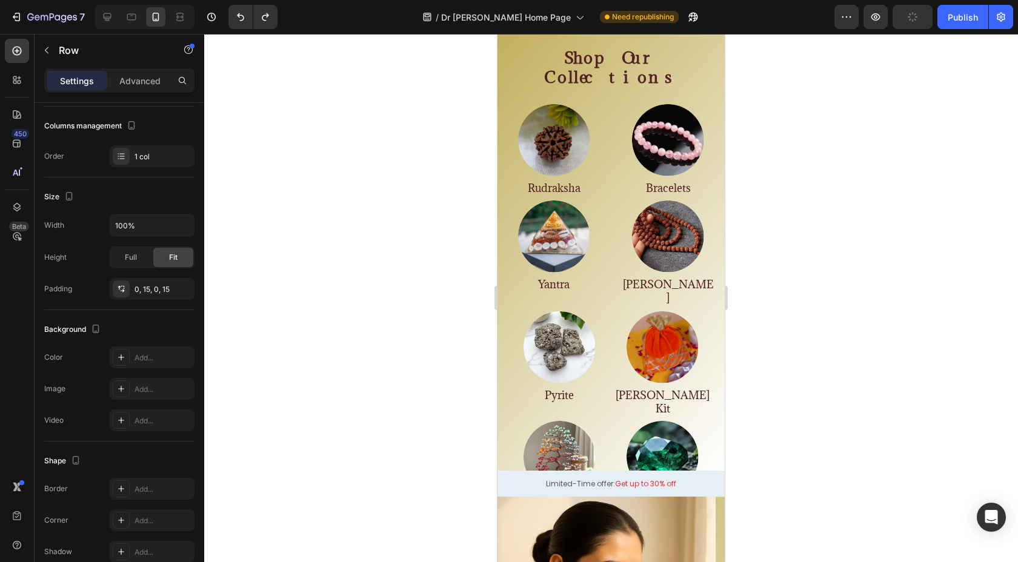
scroll to position [429, 0]
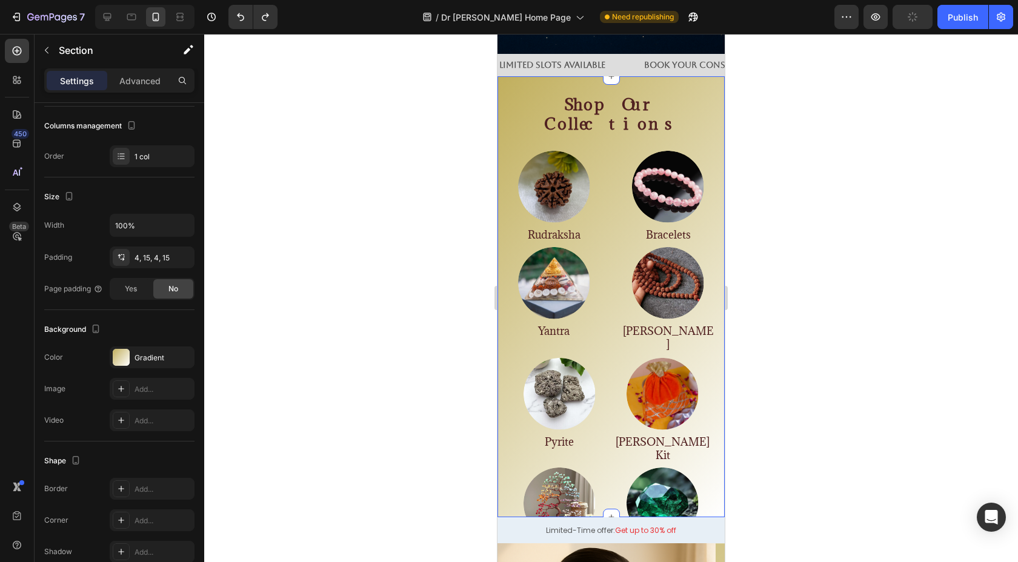
click at [503, 233] on div "Shop Our Collections Heading Image Rudraksha Heading Image Bracelets Heading Im…" at bounding box center [610, 296] width 227 height 441
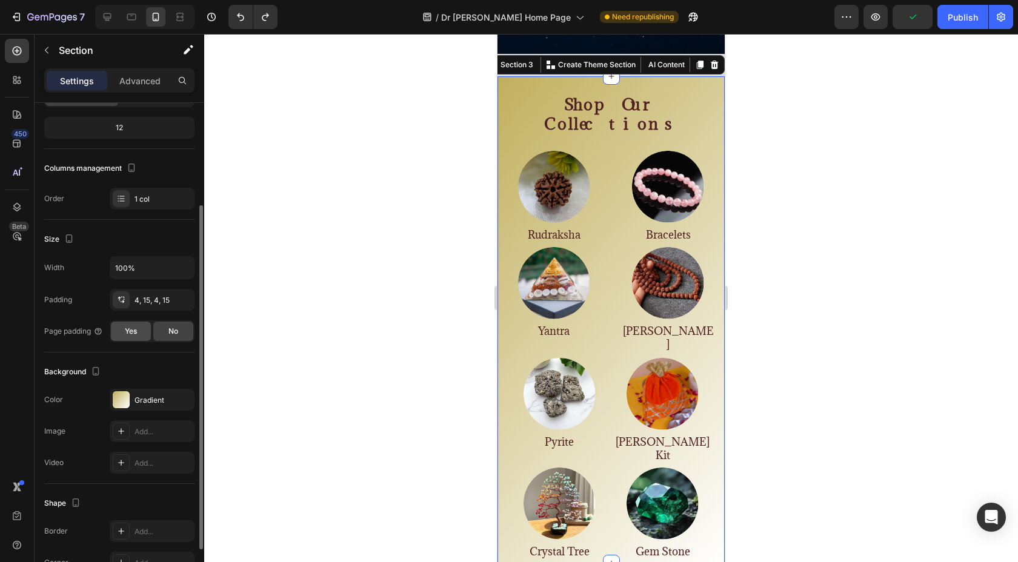
scroll to position [127, 0]
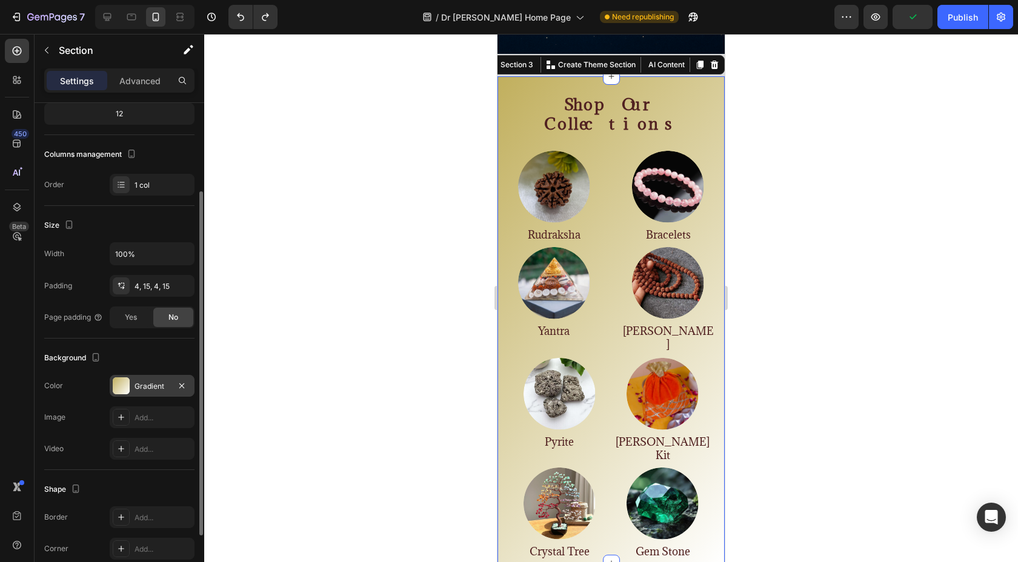
click at [150, 390] on div "Gradient" at bounding box center [151, 386] width 35 height 11
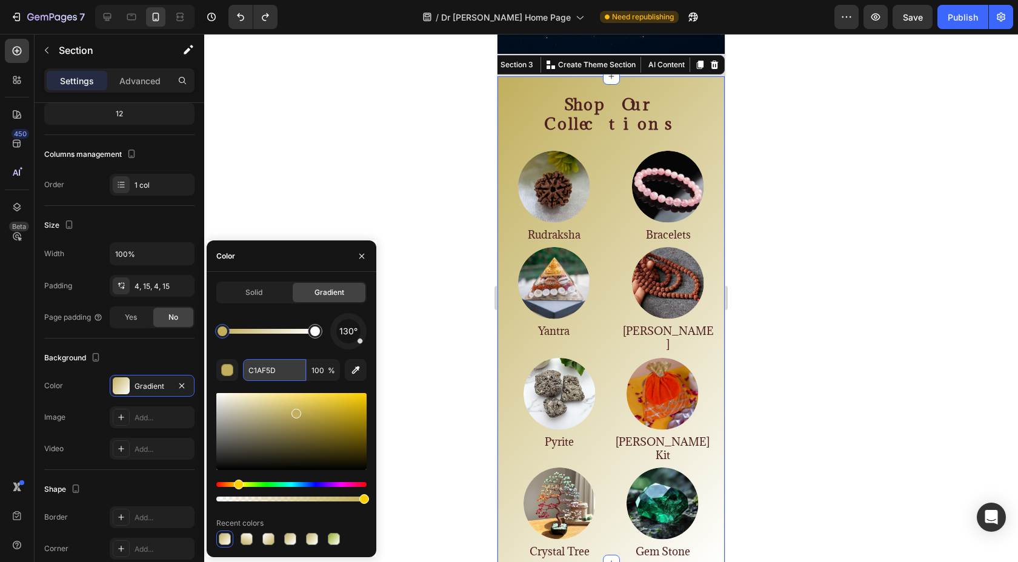
click at [271, 377] on input "C1AF5D" at bounding box center [274, 370] width 63 height 22
click at [426, 306] on div at bounding box center [610, 298] width 813 height 528
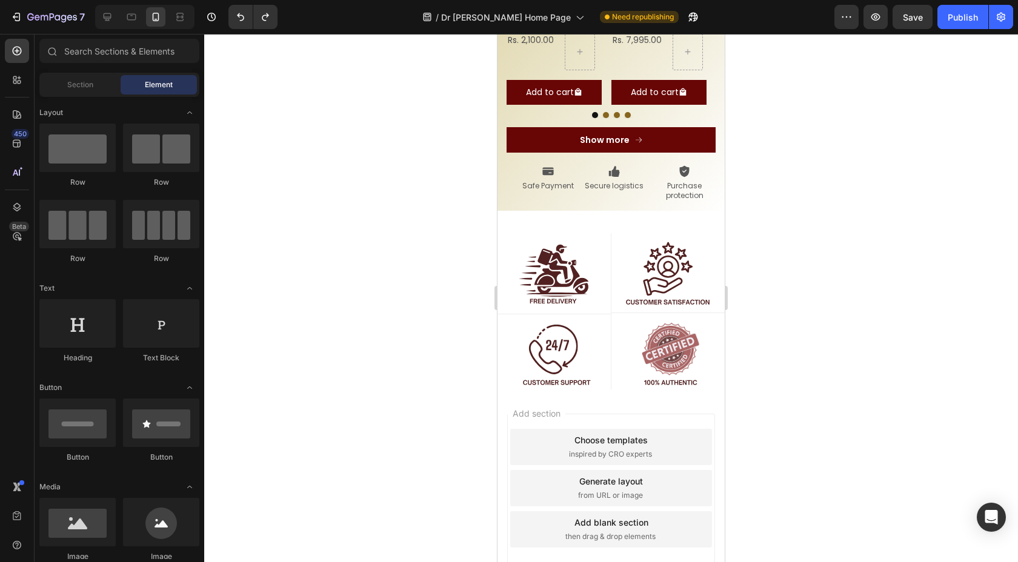
scroll to position [1476, 0]
